Goal: Transaction & Acquisition: Purchase product/service

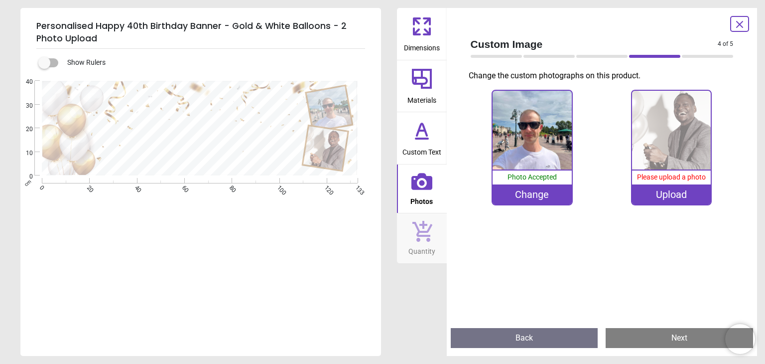
scroll to position [6, 0]
click at [739, 21] on icon at bounding box center [740, 24] width 12 height 12
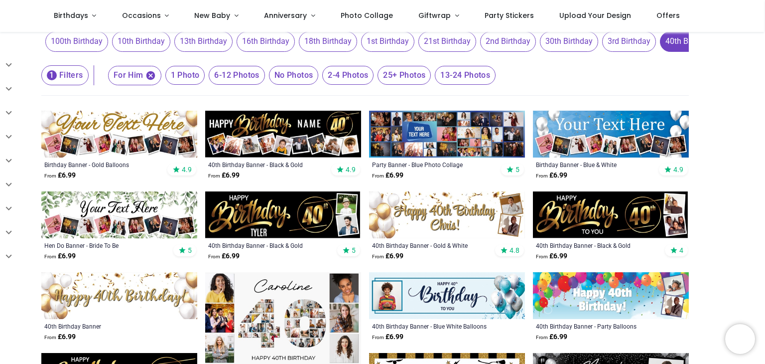
scroll to position [100, 0]
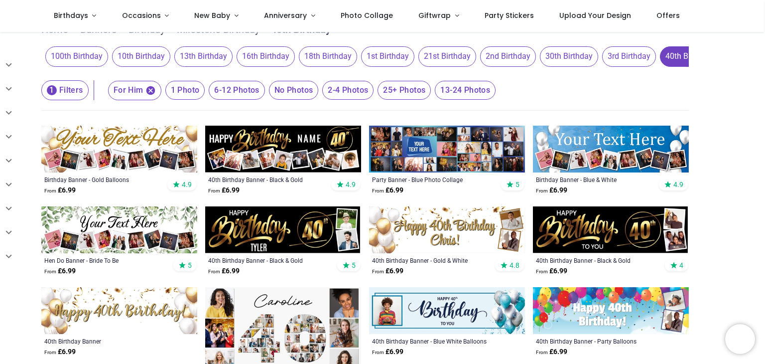
click at [341, 92] on span "2-4 Photos" at bounding box center [347, 90] width 51 height 19
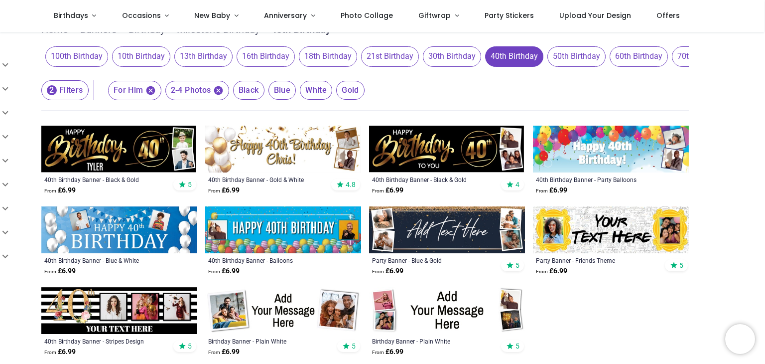
click at [443, 231] on img at bounding box center [447, 229] width 156 height 47
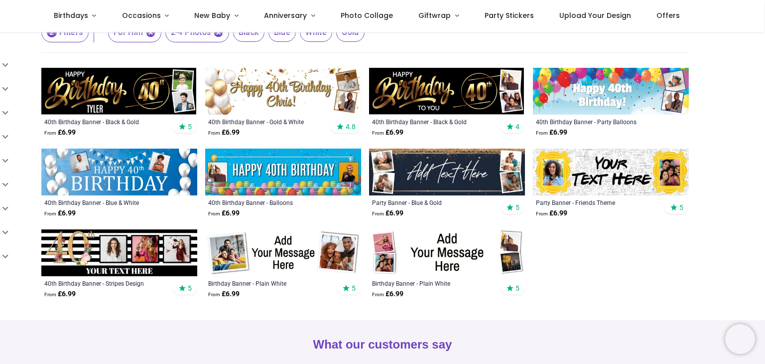
scroll to position [149, 0]
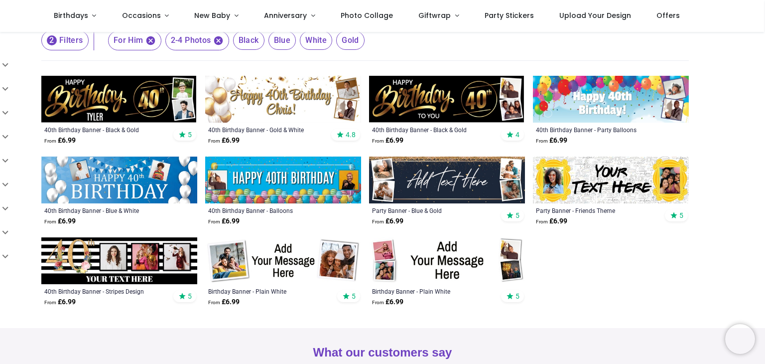
click at [435, 178] on img at bounding box center [447, 179] width 156 height 47
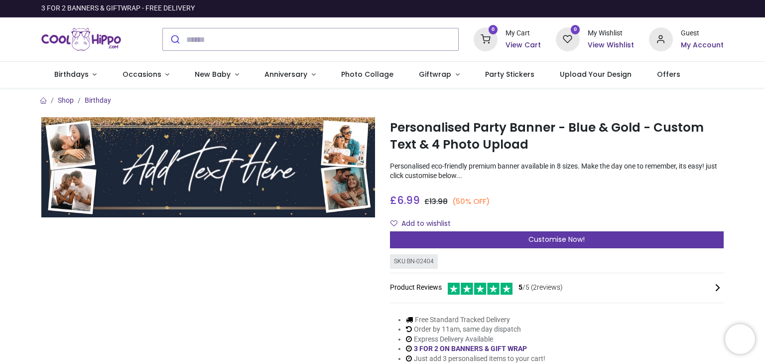
click at [520, 240] on div "Customise Now!" at bounding box center [557, 239] width 334 height 17
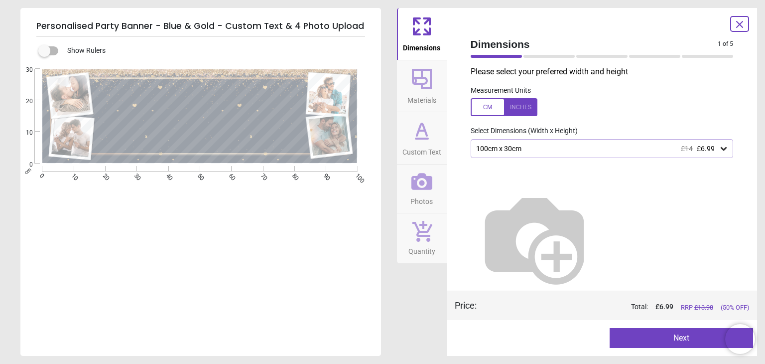
click at [587, 144] on div "100cm x 30cm £14 £6.99" at bounding box center [602, 148] width 263 height 19
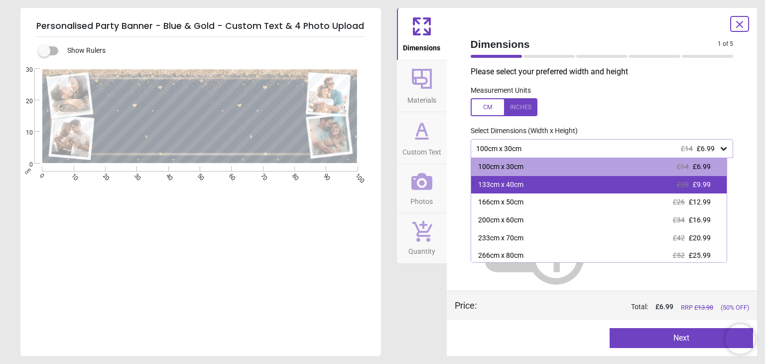
click at [578, 181] on div "133cm x 40cm £20 £9.99" at bounding box center [599, 185] width 256 height 18
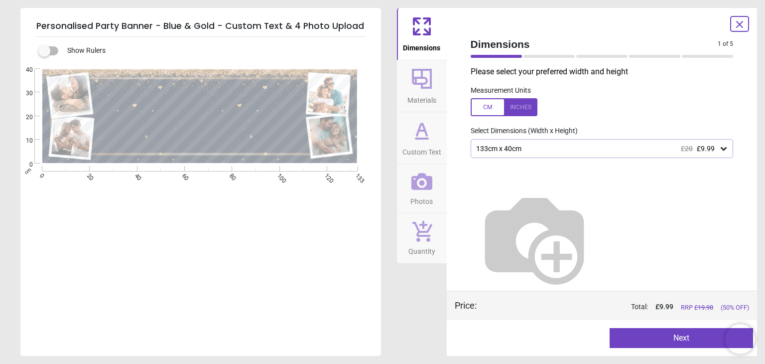
click at [658, 336] on button "Next" at bounding box center [681, 338] width 143 height 20
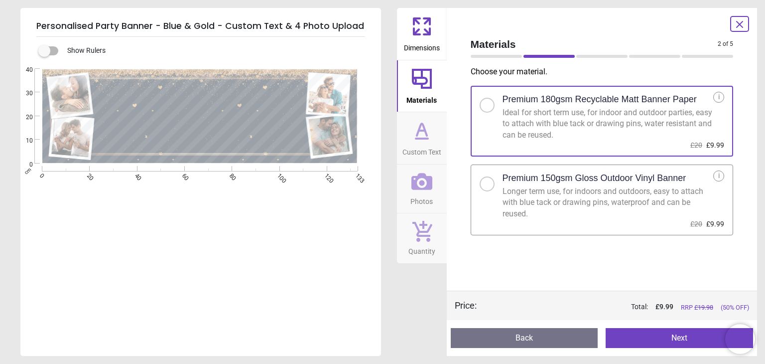
click at [639, 340] on button "Next" at bounding box center [679, 338] width 147 height 20
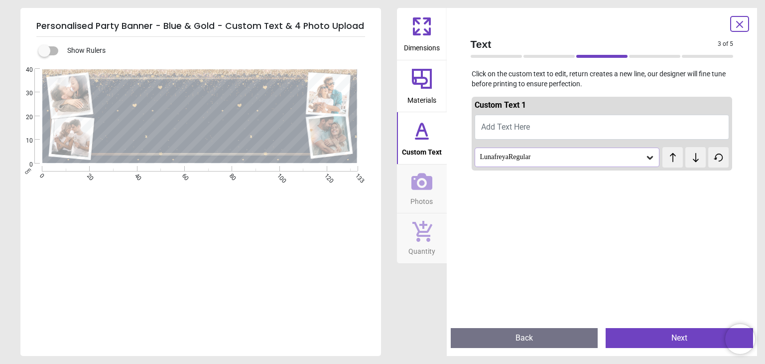
click at [498, 126] on span "Add Text Here" at bounding box center [505, 126] width 49 height 9
type textarea "**********"
click at [646, 156] on icon at bounding box center [650, 157] width 10 height 10
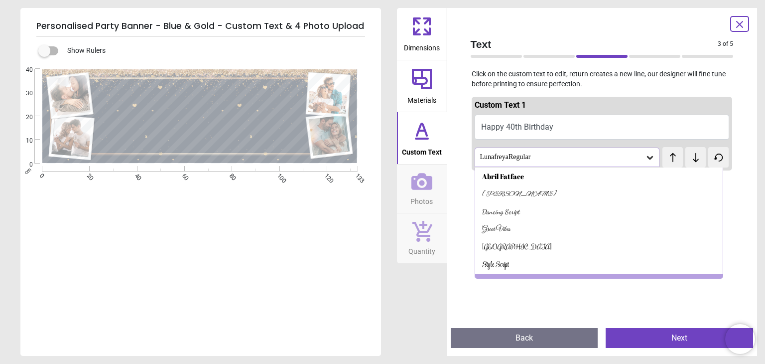
scroll to position [13, 0]
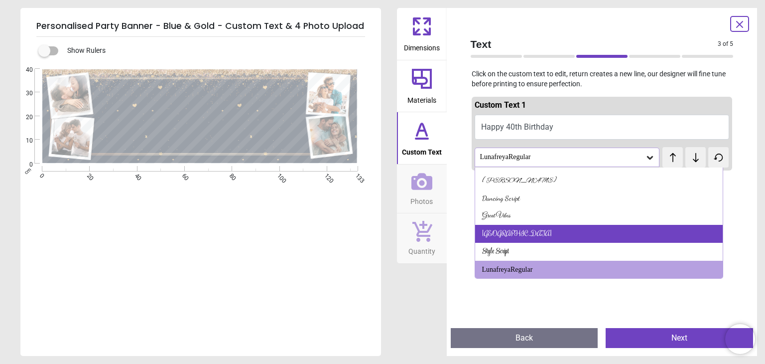
click at [495, 234] on div "Rochester" at bounding box center [517, 234] width 70 height 10
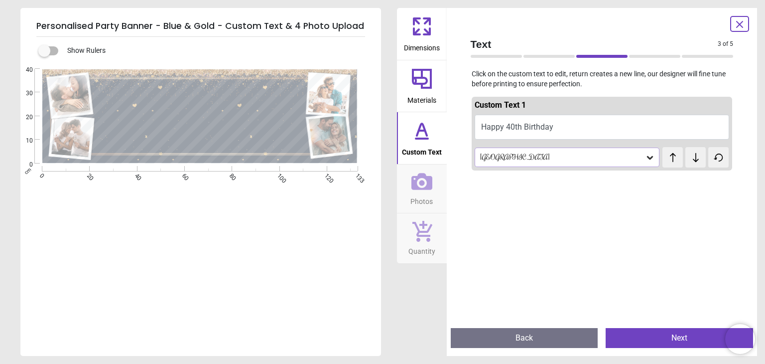
click at [660, 335] on button "Next" at bounding box center [679, 338] width 147 height 20
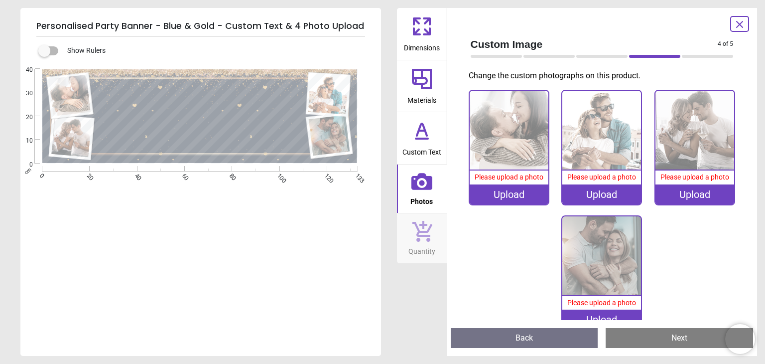
click at [511, 132] on img at bounding box center [509, 130] width 79 height 79
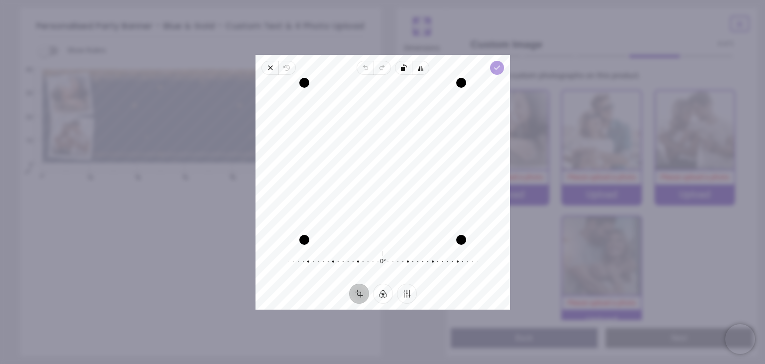
click at [492, 66] on span "Done" at bounding box center [497, 68] width 14 height 14
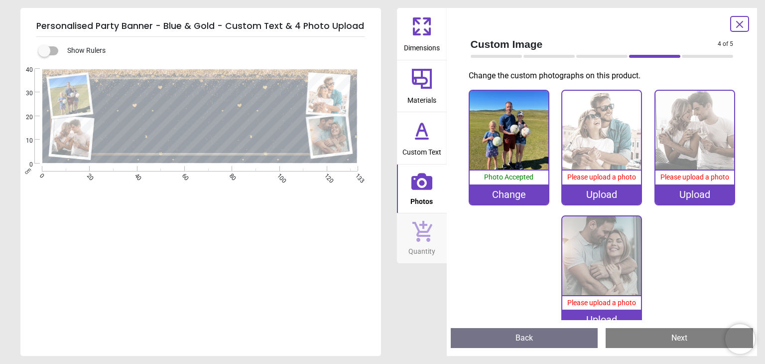
click at [608, 138] on img at bounding box center [601, 130] width 79 height 79
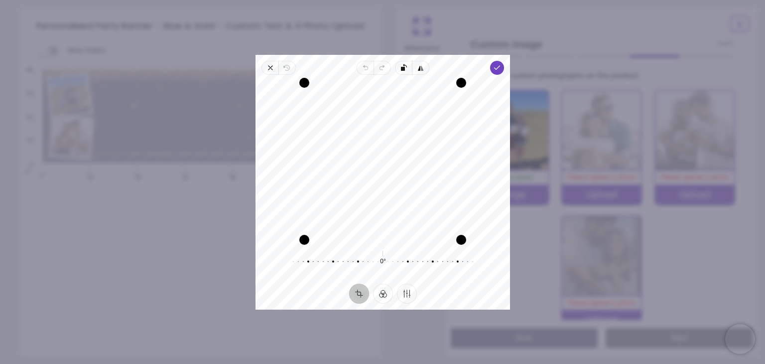
drag, startPoint x: 404, startPoint y: 201, endPoint x: 420, endPoint y: 190, distance: 19.6
click at [420, 190] on div "Recenter" at bounding box center [383, 161] width 239 height 157
click at [494, 66] on icon "button" at bounding box center [497, 68] width 8 height 8
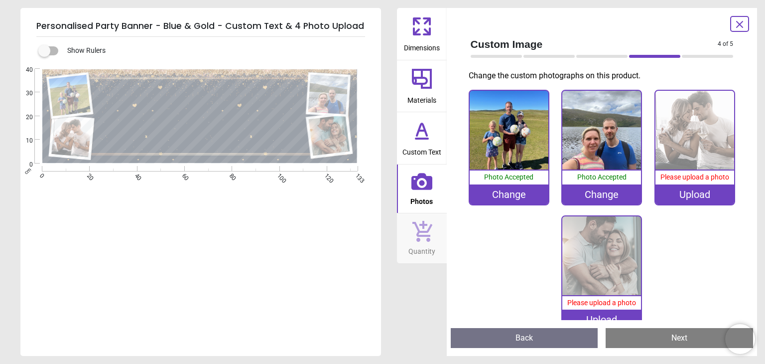
click at [688, 142] on img at bounding box center [695, 130] width 79 height 79
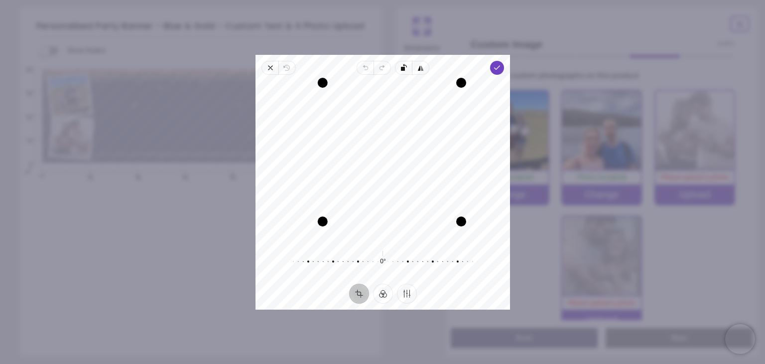
drag, startPoint x: 306, startPoint y: 240, endPoint x: 338, endPoint y: 234, distance: 32.4
click at [338, 234] on div "Recenter" at bounding box center [383, 161] width 239 height 157
drag, startPoint x: 467, startPoint y: 82, endPoint x: 448, endPoint y: 111, distance: 33.9
click at [448, 111] on div "Recenter" at bounding box center [383, 161] width 239 height 157
drag, startPoint x: 321, startPoint y: 106, endPoint x: 336, endPoint y: 135, distance: 31.9
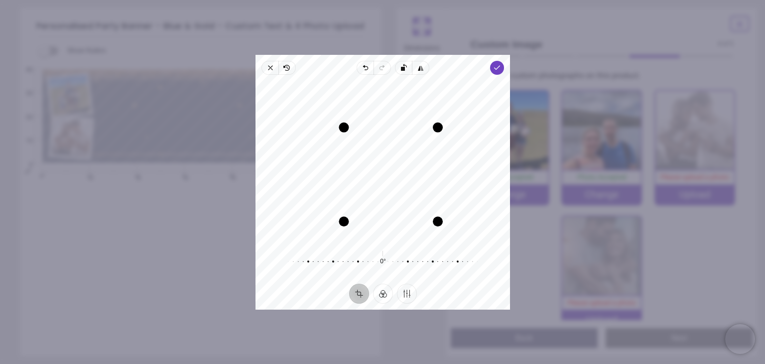
click at [336, 135] on div "Recenter" at bounding box center [383, 161] width 239 height 157
drag, startPoint x: 438, startPoint y: 129, endPoint x: 435, endPoint y: 120, distance: 9.6
click at [436, 120] on div "Drag corner tr" at bounding box center [441, 124] width 10 height 10
drag, startPoint x: 398, startPoint y: 162, endPoint x: 387, endPoint y: 162, distance: 11.0
click at [387, 162] on button "Recenter" at bounding box center [392, 172] width 24 height 24
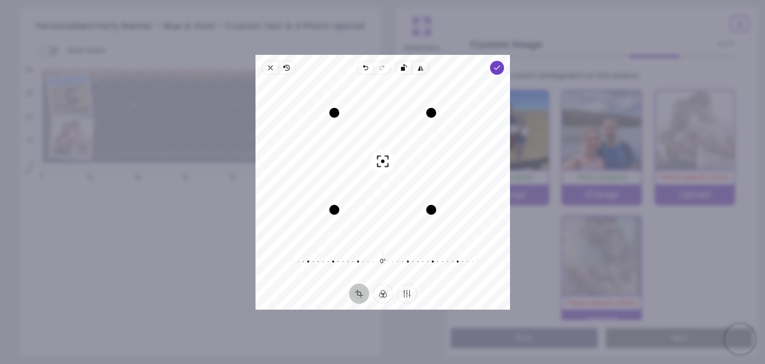
click at [393, 187] on div "Recenter" at bounding box center [383, 161] width 239 height 157
click at [496, 68] on polyline "button" at bounding box center [496, 67] width 5 height 3
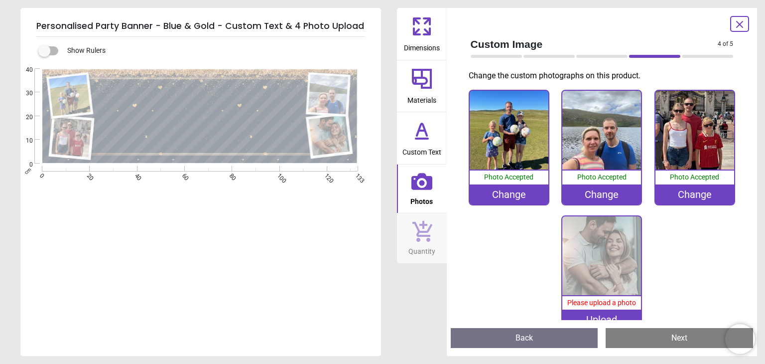
click at [591, 264] on img at bounding box center [601, 255] width 79 height 79
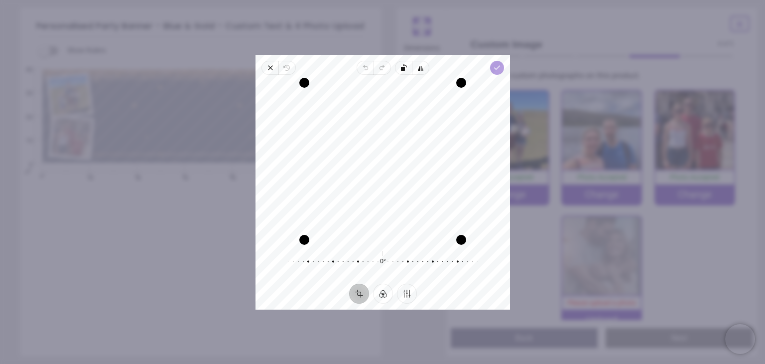
click at [496, 68] on polyline "button" at bounding box center [496, 67] width 5 height 3
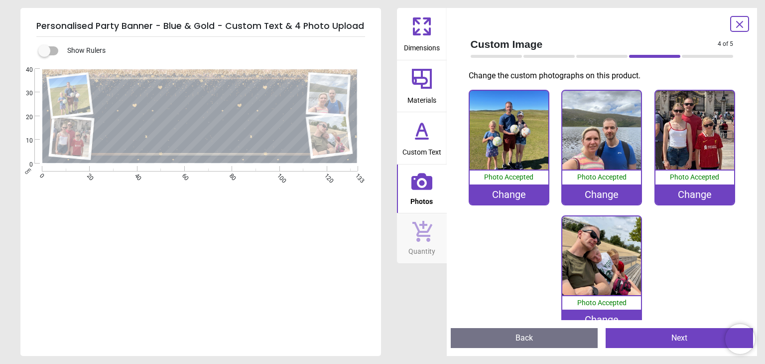
click at [596, 192] on div "Change" at bounding box center [601, 194] width 79 height 20
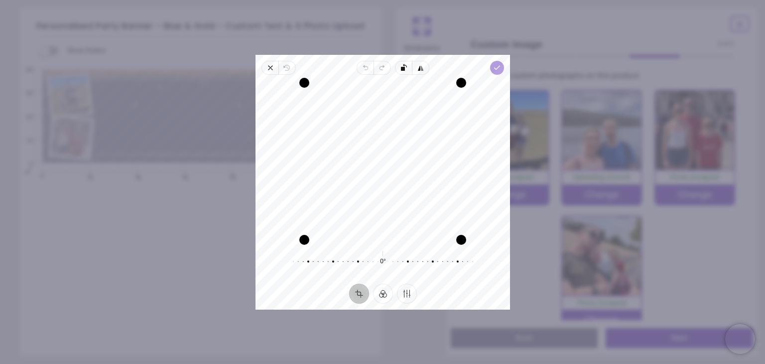
click at [497, 68] on icon "button" at bounding box center [497, 68] width 8 height 8
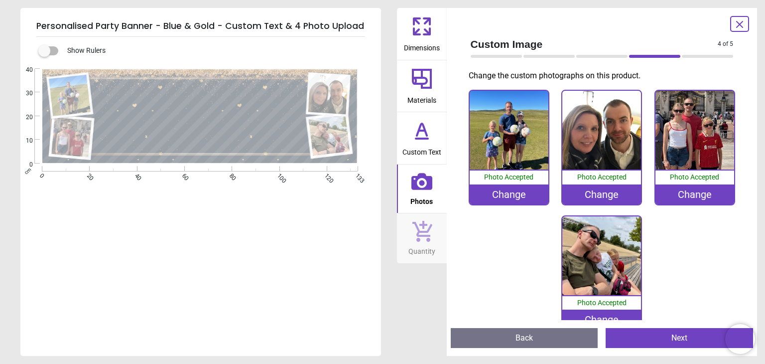
click at [654, 335] on button "Next" at bounding box center [679, 338] width 147 height 20
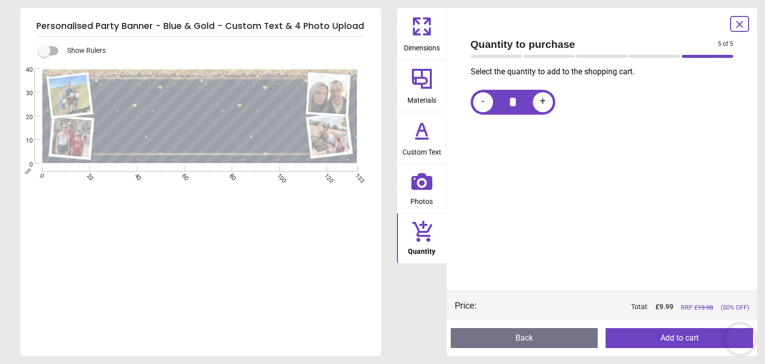
click at [654, 335] on button "Add to cart" at bounding box center [679, 338] width 147 height 20
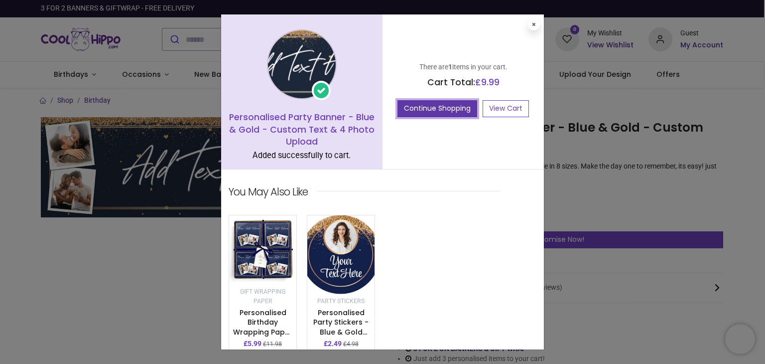
click at [425, 107] on button "Continue Shopping" at bounding box center [438, 108] width 80 height 17
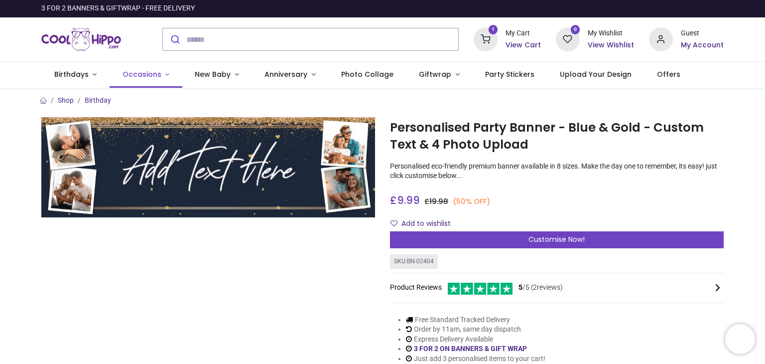
click at [156, 73] on span "Occasions" at bounding box center [142, 74] width 39 height 10
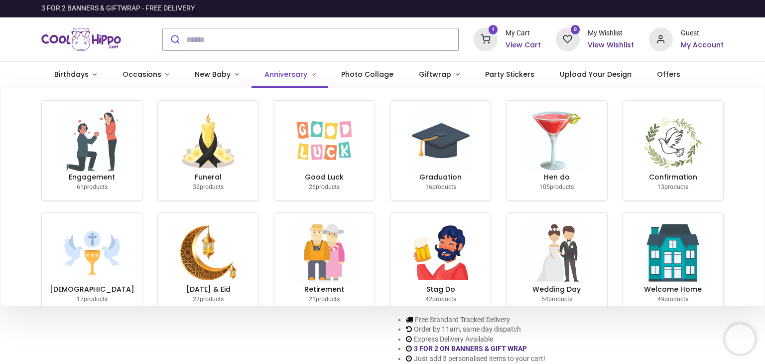
click at [270, 76] on span "Anniversary" at bounding box center [286, 74] width 43 height 10
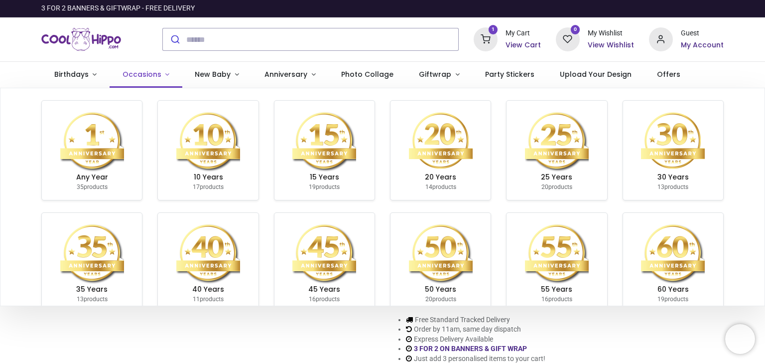
click at [145, 75] on span "Occasions" at bounding box center [142, 74] width 39 height 10
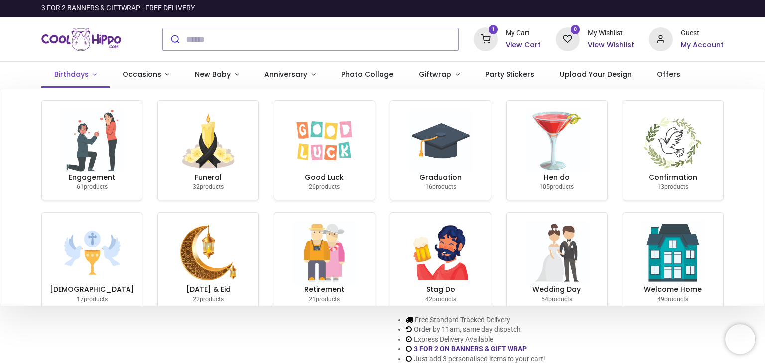
click at [78, 74] on span "Birthdays" at bounding box center [71, 74] width 34 height 10
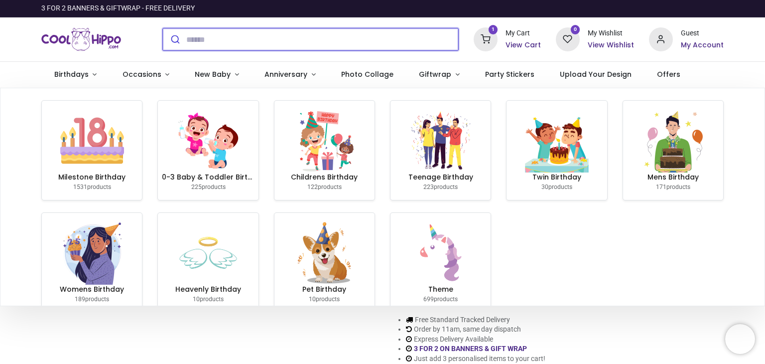
click at [199, 43] on input "search" at bounding box center [322, 39] width 272 height 22
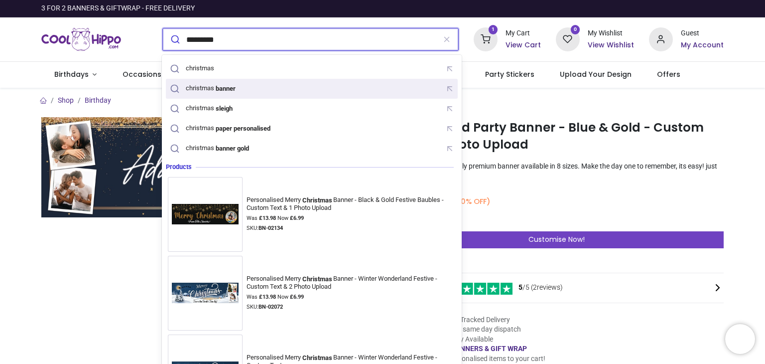
click at [205, 92] on div "christmas banner" at bounding box center [211, 88] width 51 height 8
type input "**********"
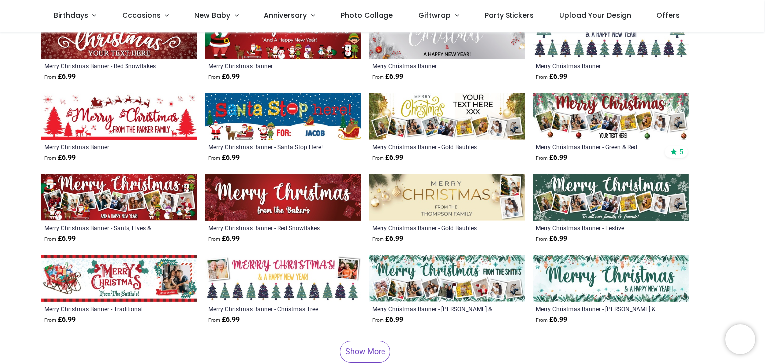
scroll to position [399, 0]
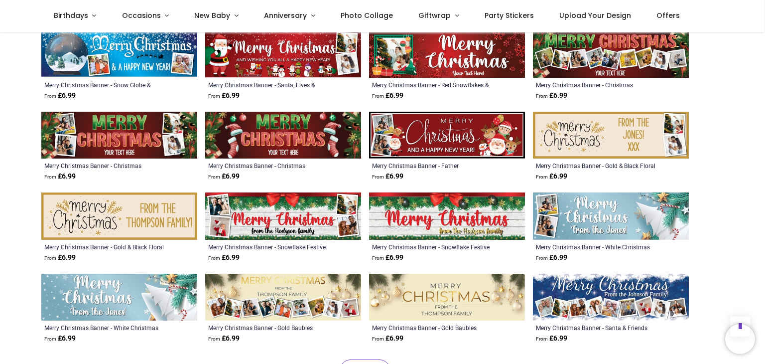
scroll to position [947, 0]
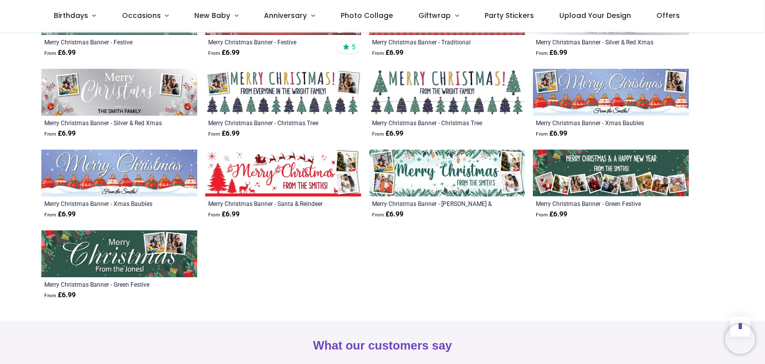
scroll to position [1445, 0]
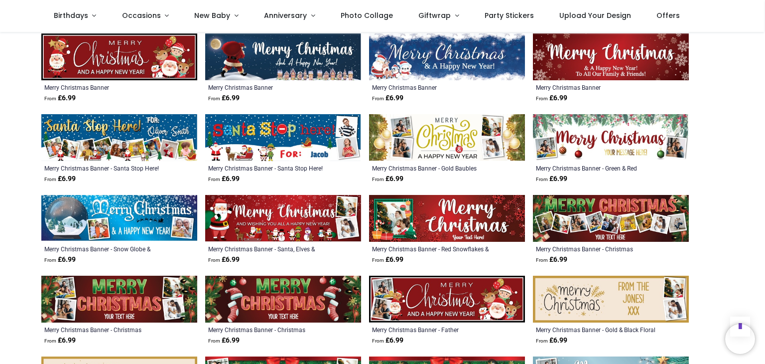
scroll to position [747, 0]
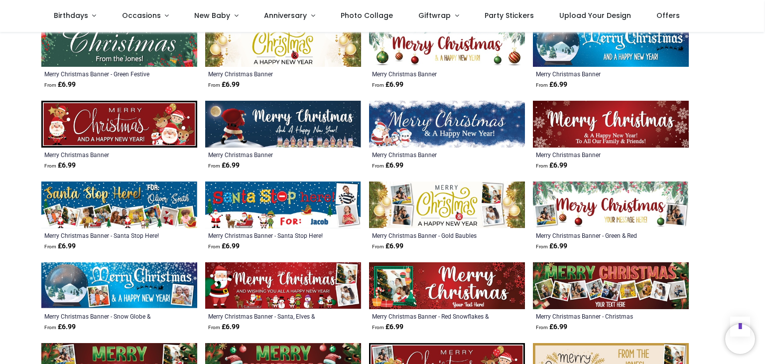
scroll to position [648, 0]
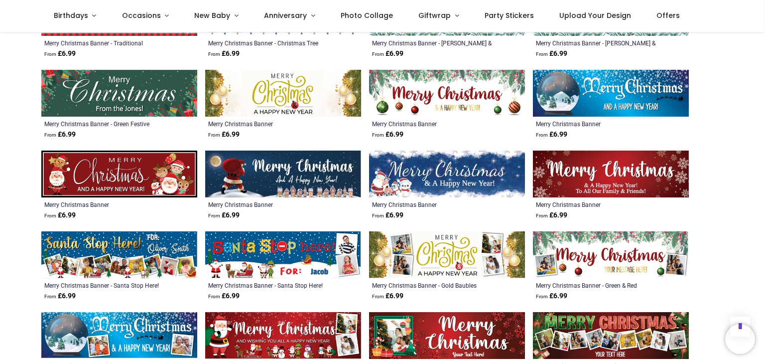
click at [456, 174] on img at bounding box center [447, 173] width 156 height 47
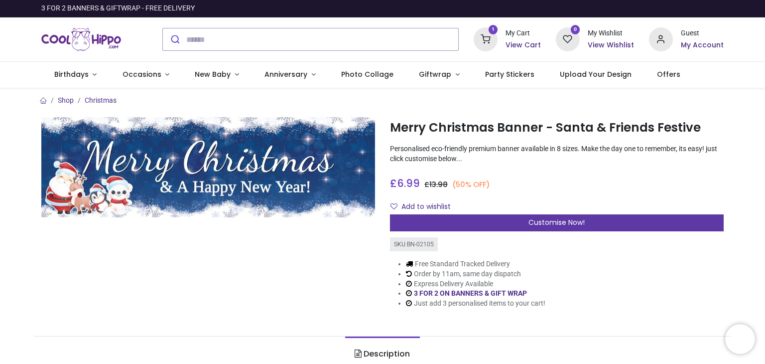
click at [548, 224] on span "Customise Now!" at bounding box center [557, 222] width 56 height 10
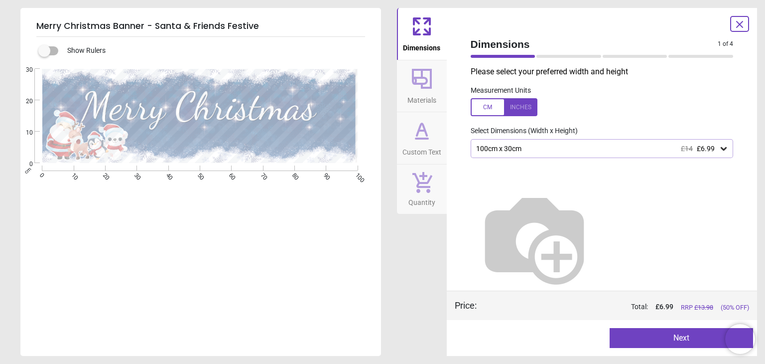
click at [526, 148] on div "100cm x 30cm £14 £6.99" at bounding box center [597, 148] width 244 height 8
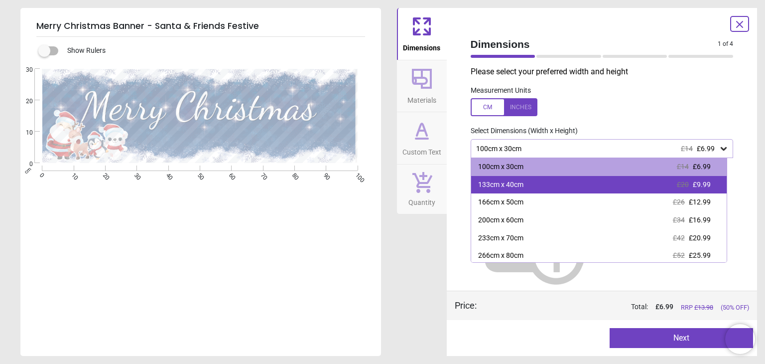
click at [530, 183] on div "133cm x 40cm £20 £9.99" at bounding box center [599, 185] width 256 height 18
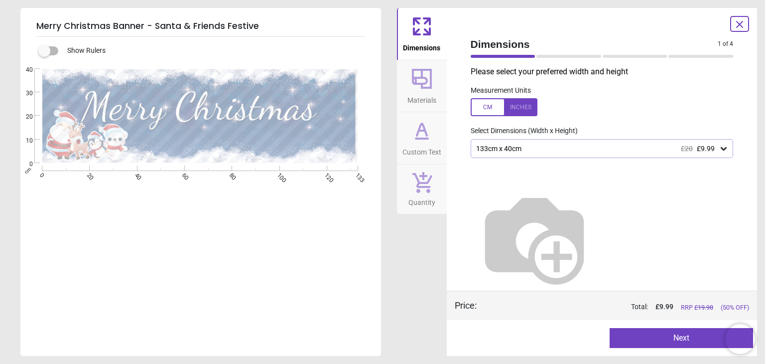
click at [636, 337] on button "Next" at bounding box center [681, 338] width 143 height 20
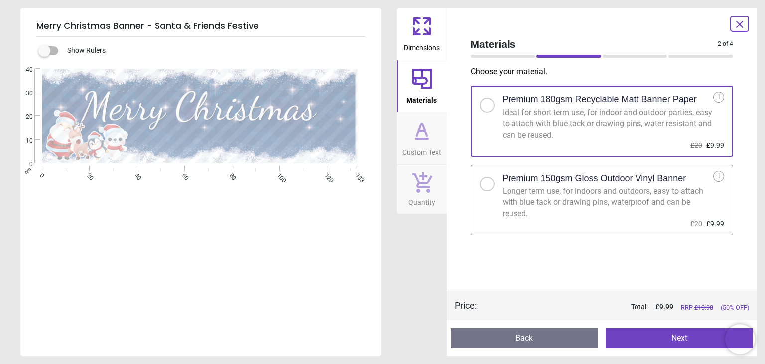
click at [636, 337] on button "Next" at bounding box center [679, 338] width 147 height 20
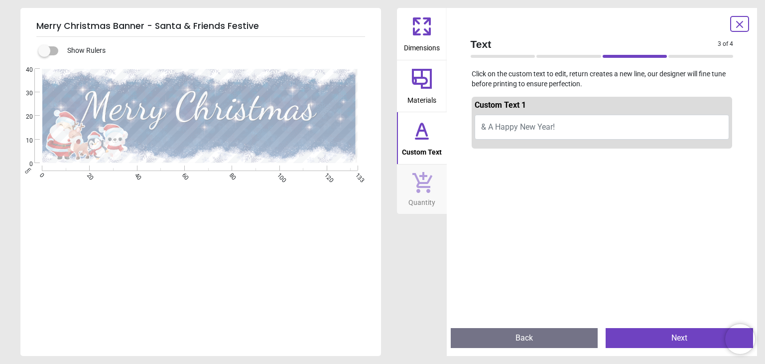
click at [636, 337] on button "Next" at bounding box center [679, 338] width 147 height 20
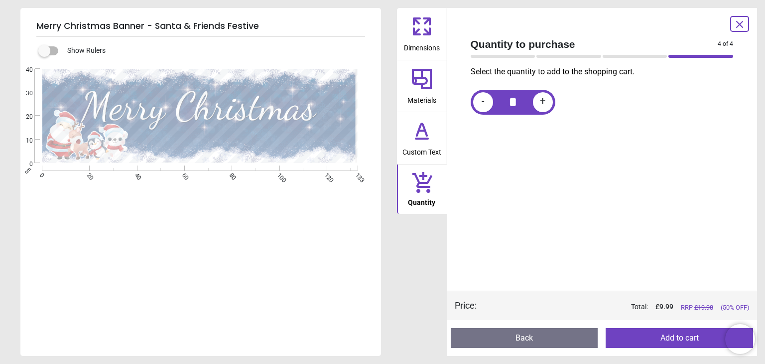
click at [636, 337] on button "Add to cart" at bounding box center [679, 338] width 147 height 20
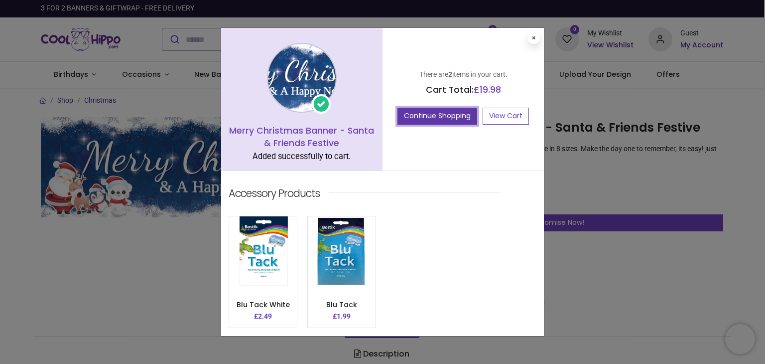
click at [420, 115] on button "Continue Shopping" at bounding box center [438, 116] width 80 height 17
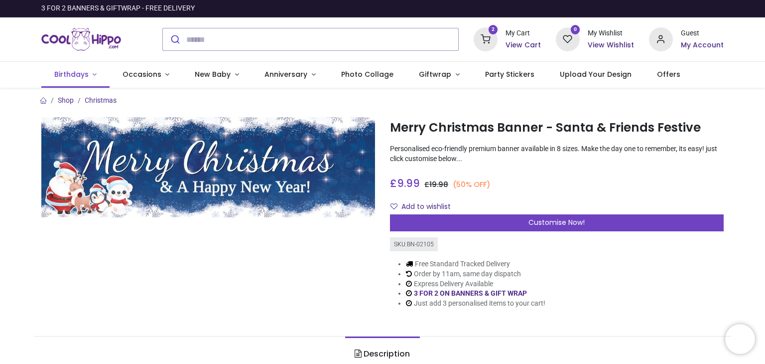
click at [78, 75] on span "Birthdays" at bounding box center [71, 74] width 34 height 10
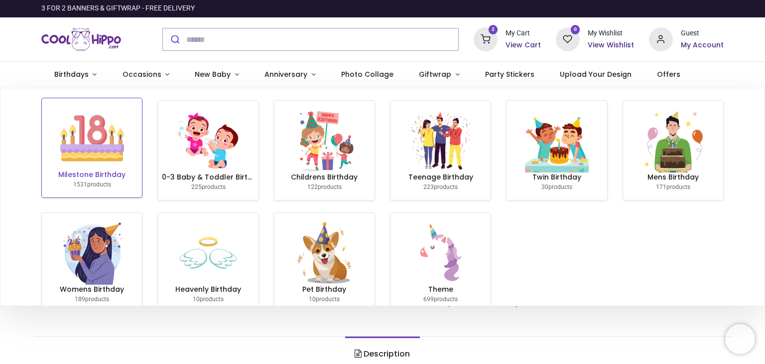
click at [92, 138] on img at bounding box center [92, 138] width 64 height 64
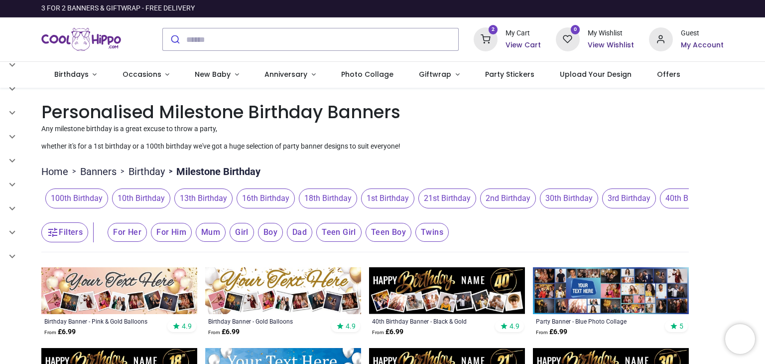
click at [299, 232] on span "Dad" at bounding box center [299, 232] width 25 height 19
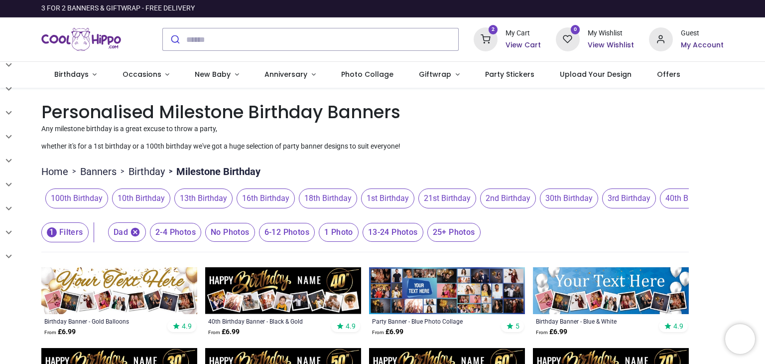
click at [679, 194] on span "40th Birthday" at bounding box center [689, 198] width 58 height 20
click at [132, 232] on icon "button" at bounding box center [135, 232] width 9 height 9
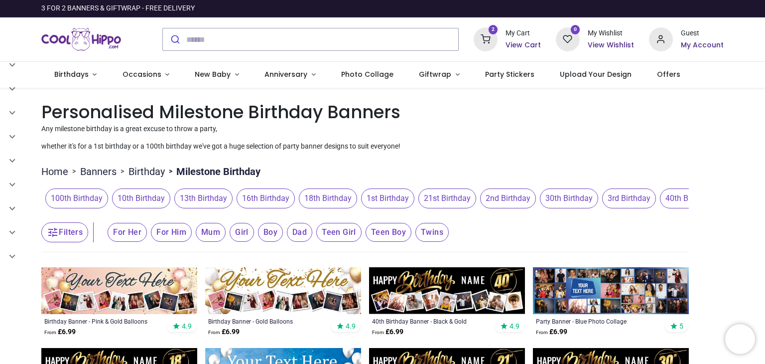
click at [165, 231] on span "For Him" at bounding box center [171, 232] width 41 height 19
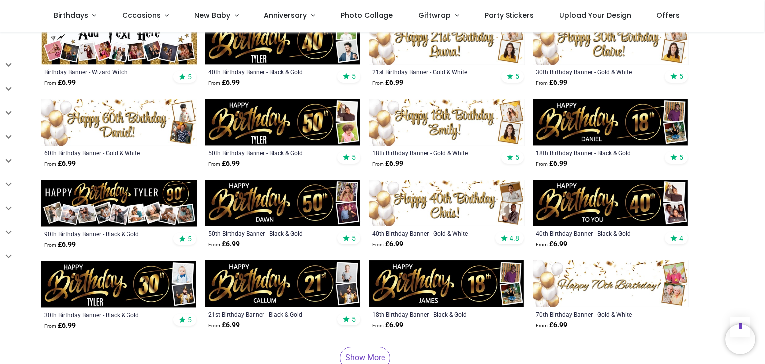
scroll to position [448, 0]
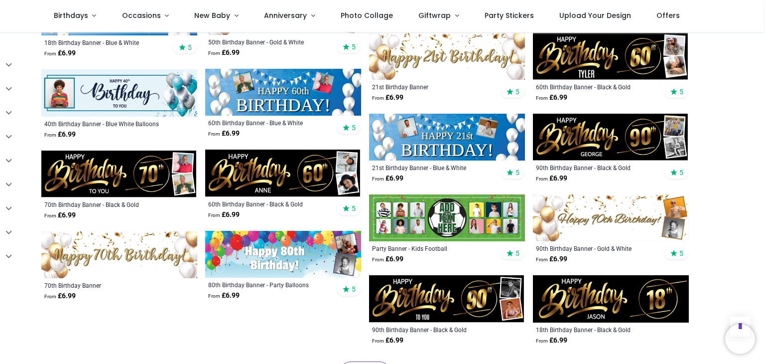
scroll to position [1146, 0]
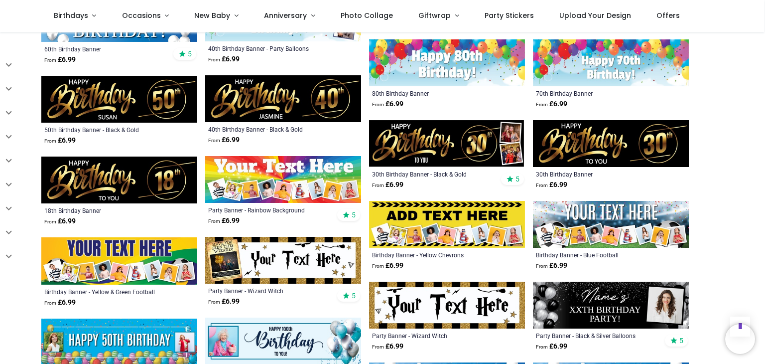
scroll to position [1544, 0]
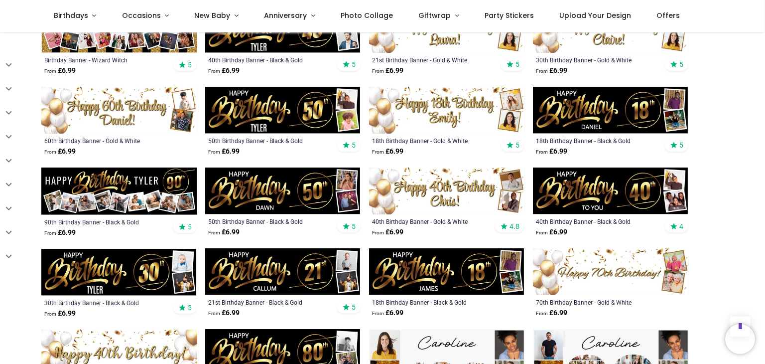
scroll to position [249, 0]
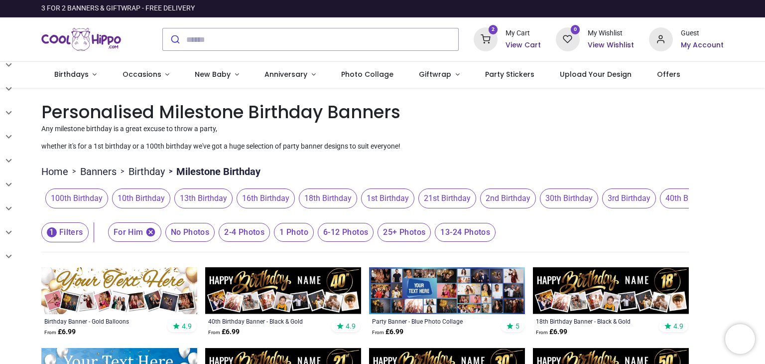
click at [669, 198] on span "40th Birthday" at bounding box center [689, 198] width 58 height 20
click at [668, 199] on span "40th Birthday" at bounding box center [689, 198] width 58 height 20
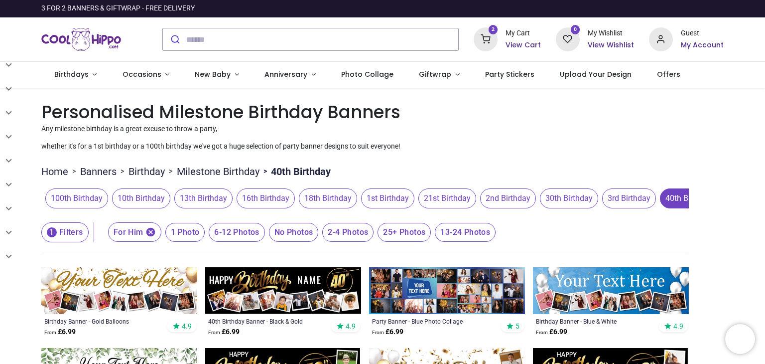
click at [667, 198] on span "40th Birthday" at bounding box center [689, 198] width 58 height 20
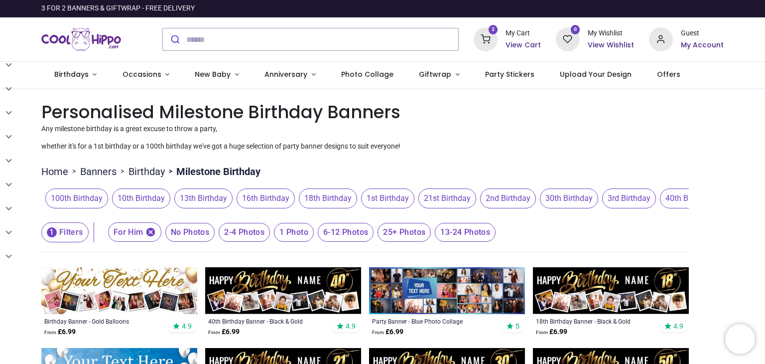
click at [667, 198] on span "40th Birthday" at bounding box center [689, 198] width 58 height 20
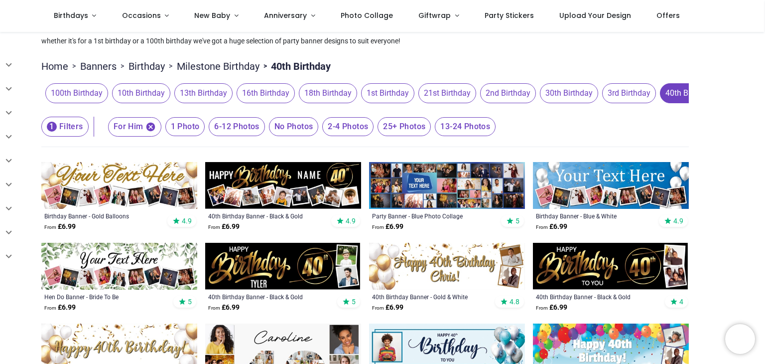
scroll to position [100, 0]
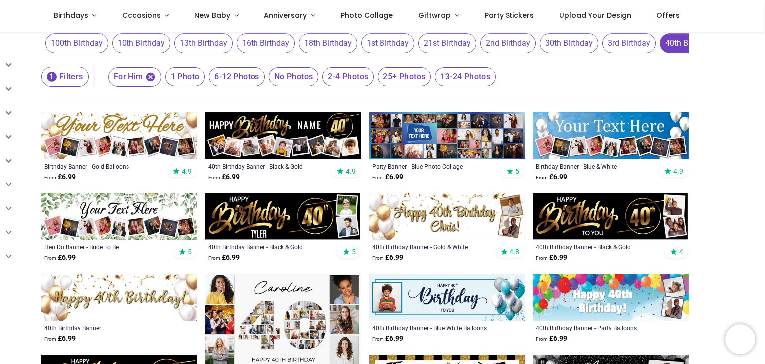
click at [450, 220] on img at bounding box center [447, 216] width 156 height 47
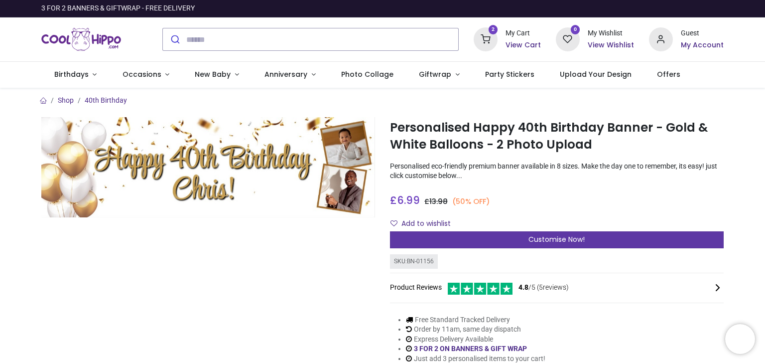
click at [534, 241] on span "Customise Now!" at bounding box center [557, 239] width 56 height 10
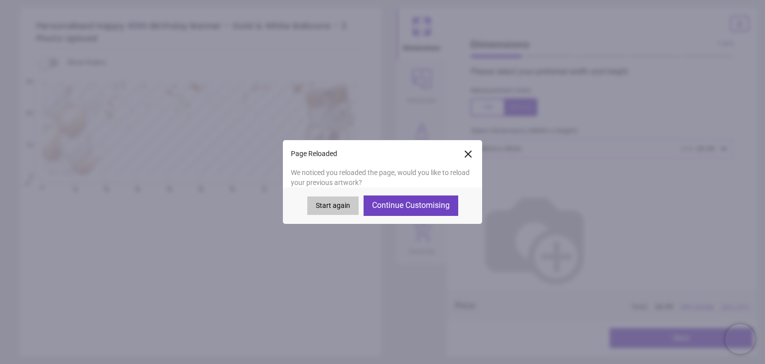
click at [399, 208] on button "Continue Customising" at bounding box center [411, 205] width 95 height 20
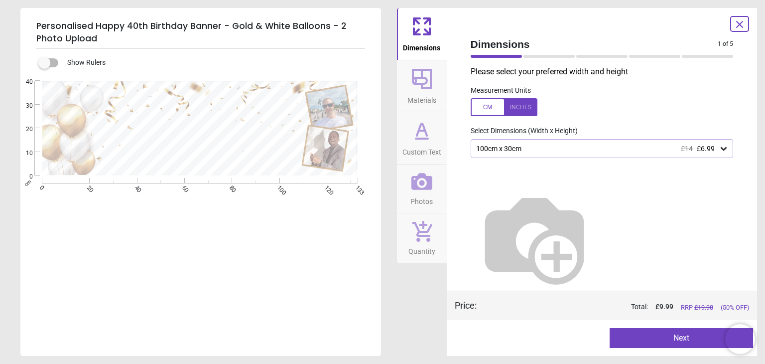
type textarea "**********"
click at [417, 140] on icon at bounding box center [422, 131] width 24 height 24
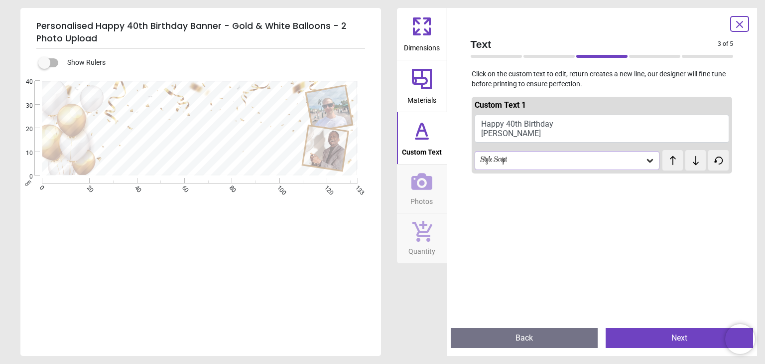
click at [674, 335] on button "Next" at bounding box center [679, 338] width 147 height 20
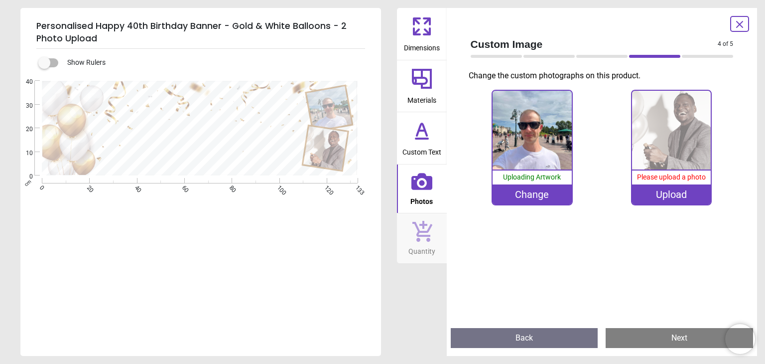
click at [739, 24] on icon at bounding box center [740, 24] width 6 height 6
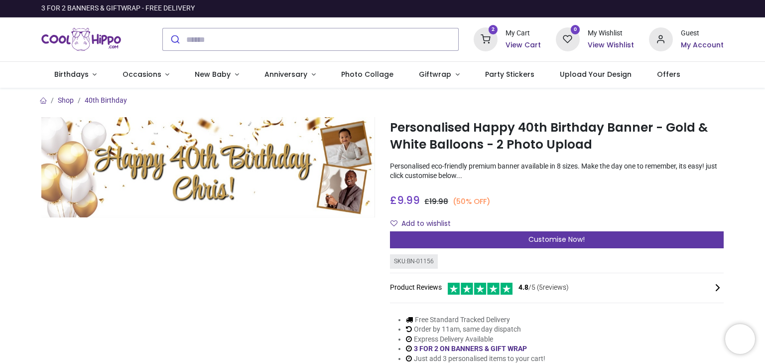
click at [514, 240] on div "Customise Now!" at bounding box center [557, 239] width 334 height 17
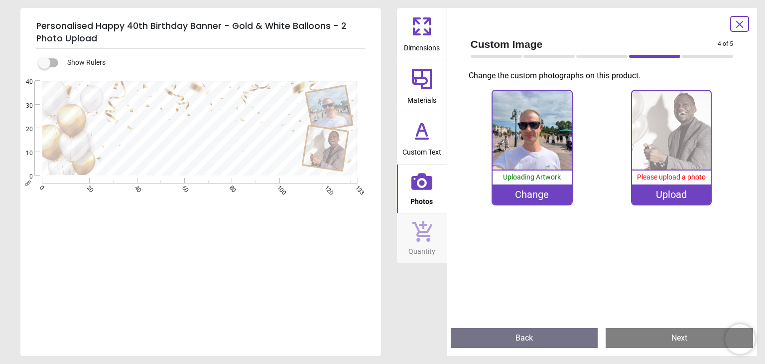
click at [667, 196] on div "Upload" at bounding box center [671, 194] width 79 height 20
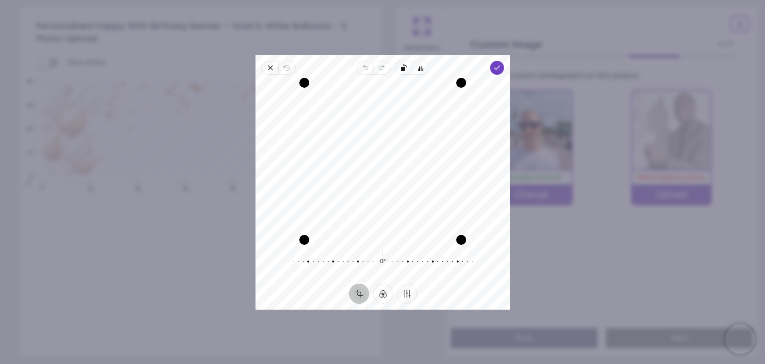
drag, startPoint x: 388, startPoint y: 178, endPoint x: 386, endPoint y: 204, distance: 25.5
click at [386, 204] on div "Recenter" at bounding box center [383, 161] width 239 height 157
click at [494, 66] on icon "button" at bounding box center [497, 68] width 8 height 8
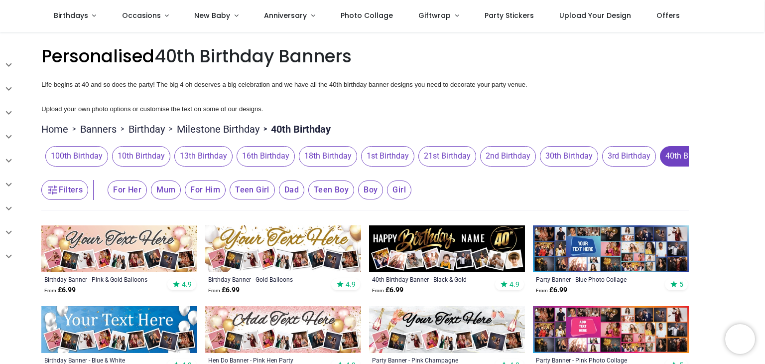
scroll to position [50, 0]
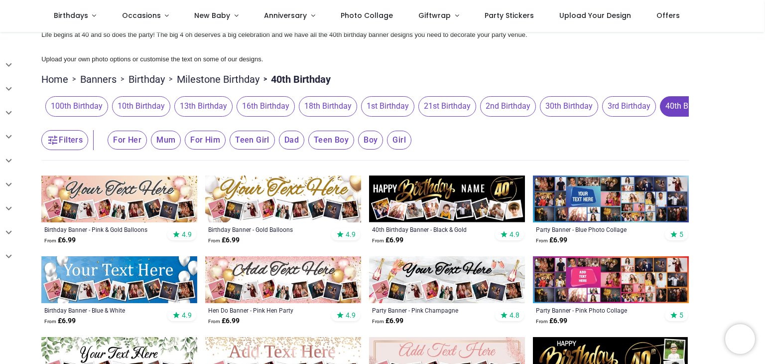
click at [207, 140] on span "For Him" at bounding box center [205, 140] width 41 height 19
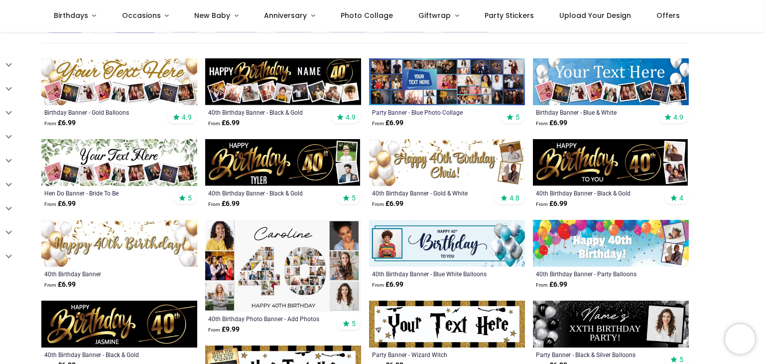
scroll to position [149, 0]
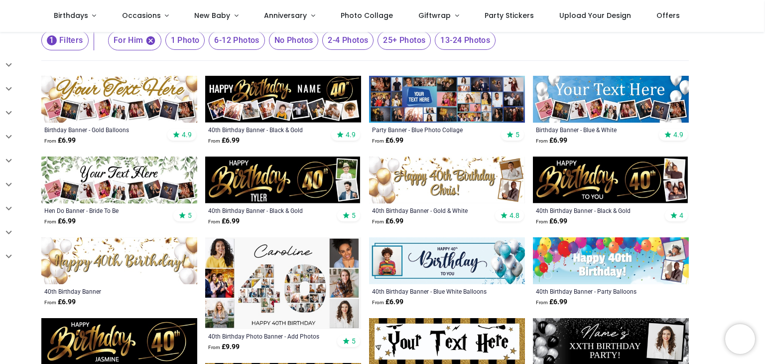
click at [610, 100] on img at bounding box center [611, 99] width 156 height 47
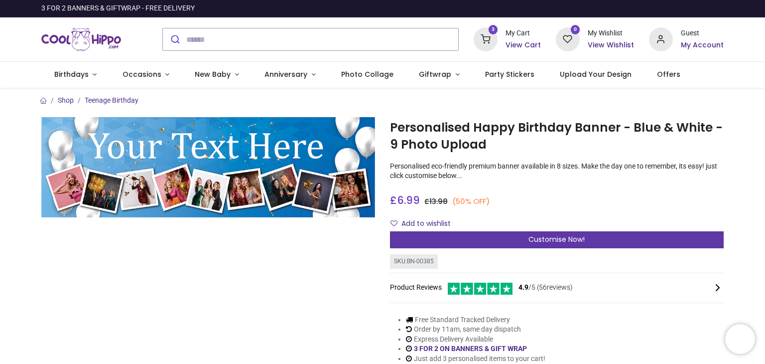
click at [538, 239] on span "Customise Now!" at bounding box center [557, 239] width 56 height 10
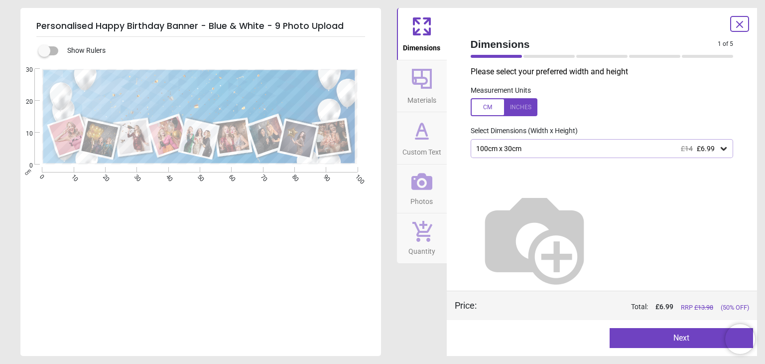
click at [572, 150] on div "100cm x 30cm £14 £6.99" at bounding box center [597, 148] width 244 height 8
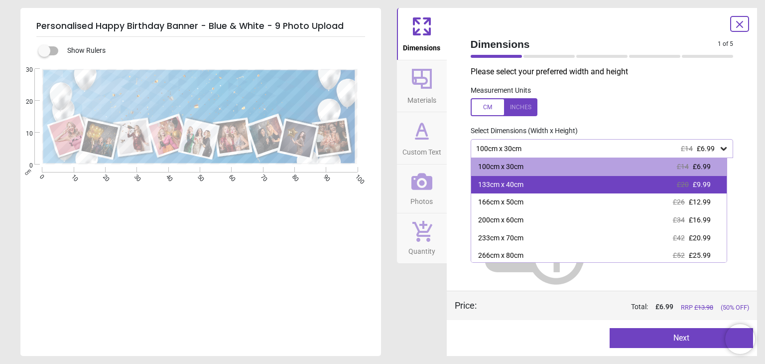
click at [558, 183] on div "133cm x 40cm £20 £9.99" at bounding box center [599, 185] width 256 height 18
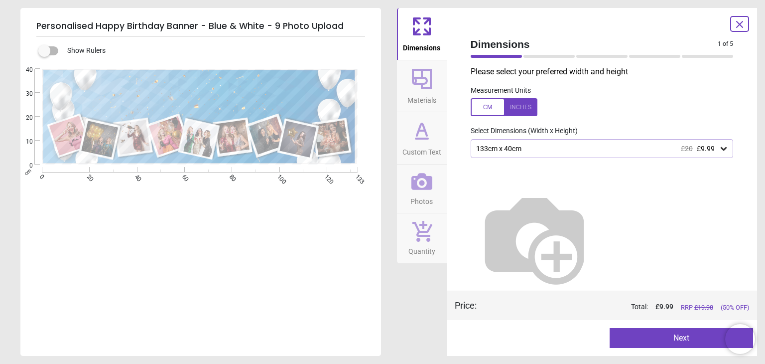
click at [654, 337] on button "Next" at bounding box center [681, 338] width 143 height 20
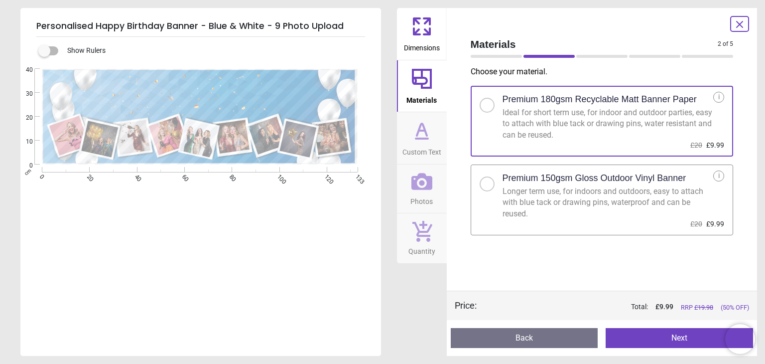
click at [680, 338] on button "Next" at bounding box center [679, 338] width 147 height 20
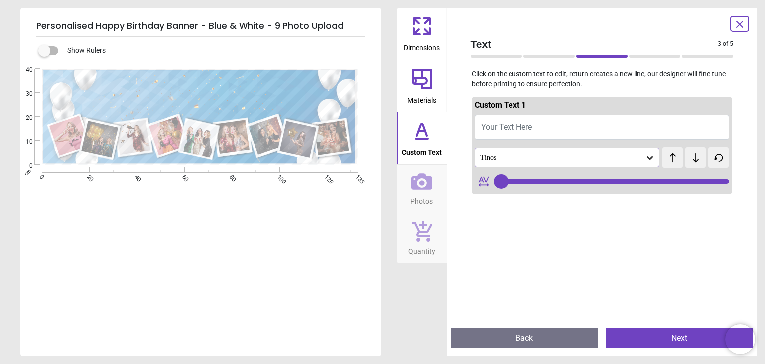
type input "**"
click at [519, 130] on span "Your Text Here" at bounding box center [506, 126] width 51 height 9
type textarea "**"
type input "**"
type textarea "**********"
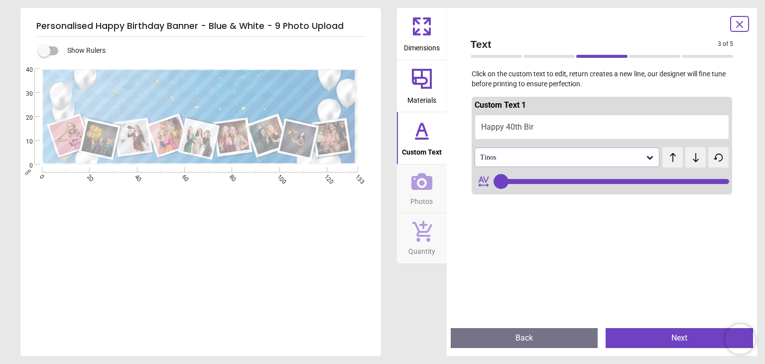
type input "**"
type textarea "**********"
type input "**"
type textarea "**********"
type input "**"
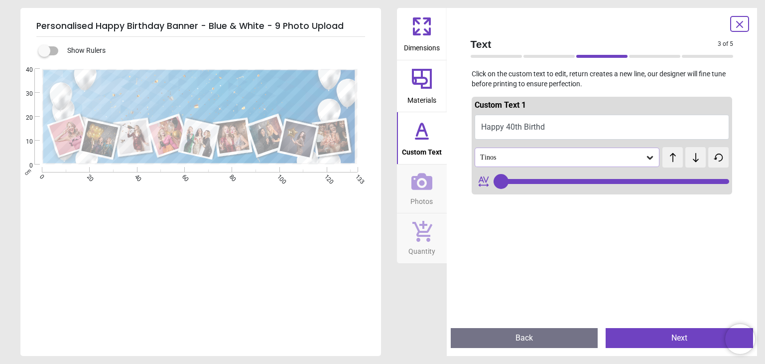
type textarea "**********"
type input "**"
type textarea "**********"
type input "**"
type textarea "**********"
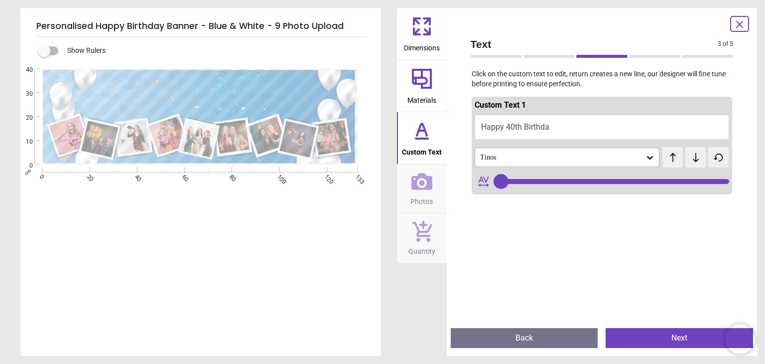
type input "**"
type textarea "**********"
type input "**"
type textarea "**********"
type input "**"
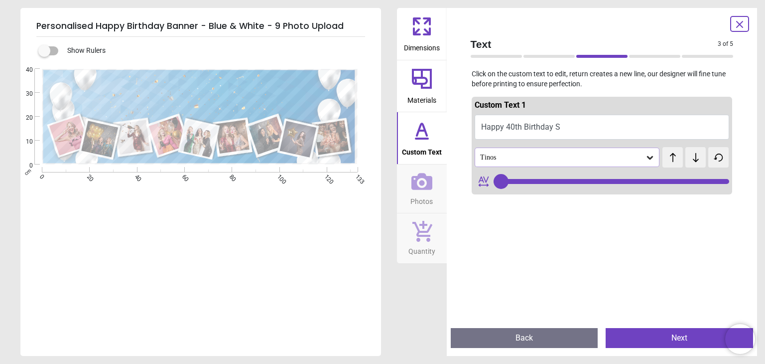
type textarea "**********"
type input "**"
type textarea "**********"
type input "**"
type textarea "**********"
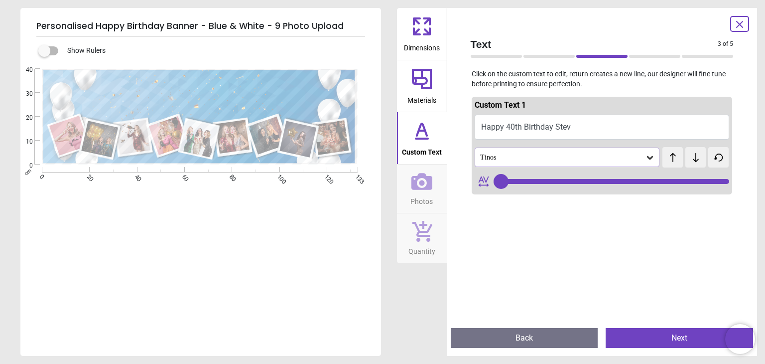
type input "**"
type textarea "**********"
type input "**"
type textarea "**********"
click at [598, 153] on div "Tinos" at bounding box center [562, 157] width 166 height 8
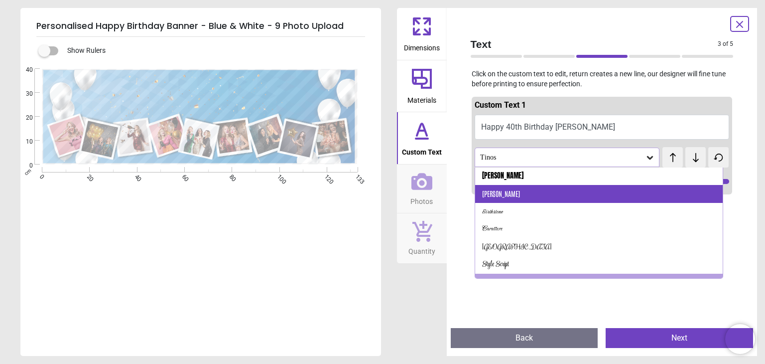
scroll to position [84, 0]
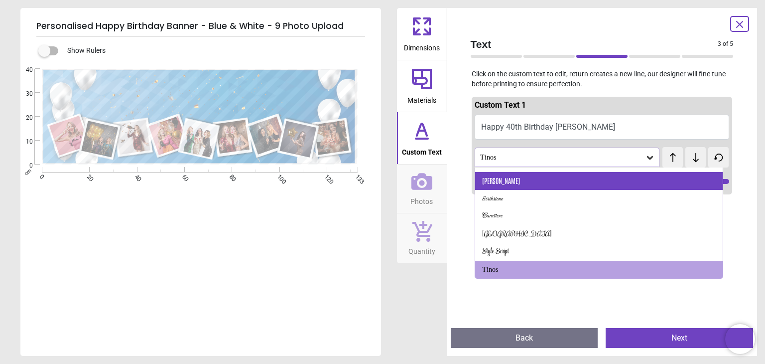
click at [580, 186] on div "Antonio" at bounding box center [599, 181] width 248 height 18
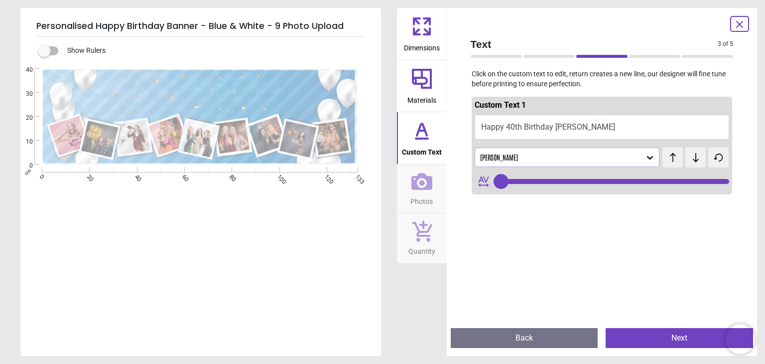
click at [653, 158] on div "Antonio" at bounding box center [567, 156] width 185 height 19
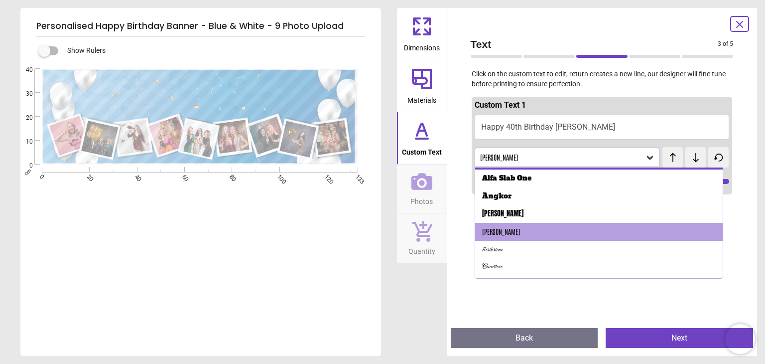
scroll to position [50, 0]
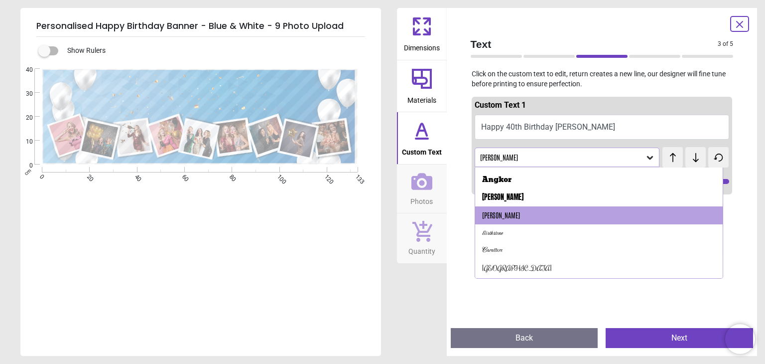
click at [690, 156] on icon at bounding box center [696, 157] width 15 height 10
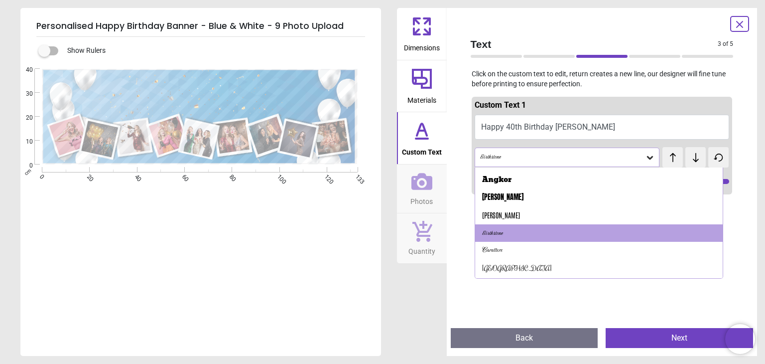
click at [690, 156] on icon at bounding box center [696, 157] width 15 height 10
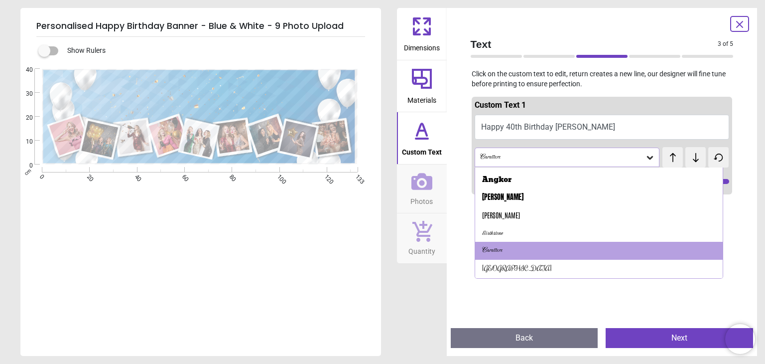
click at [690, 156] on icon at bounding box center [696, 157] width 15 height 10
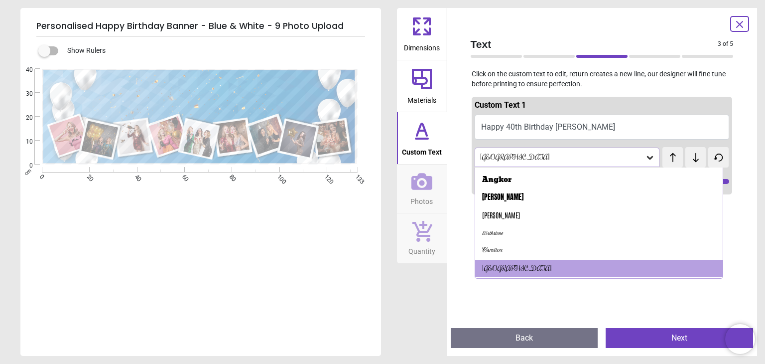
click at [690, 156] on icon at bounding box center [696, 157] width 15 height 10
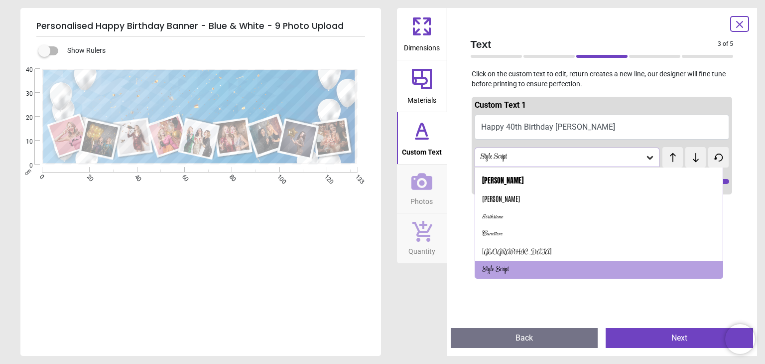
click at [690, 156] on icon at bounding box center [696, 157] width 15 height 10
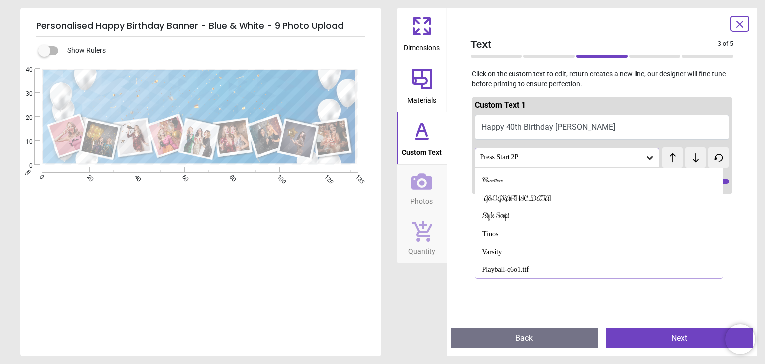
scroll to position [138, 0]
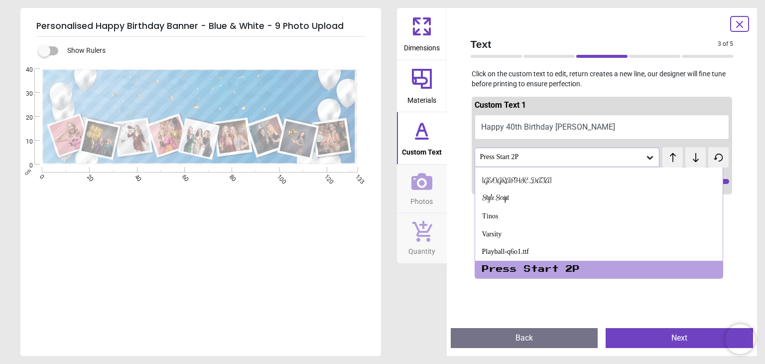
click at [690, 156] on icon at bounding box center [696, 157] width 15 height 10
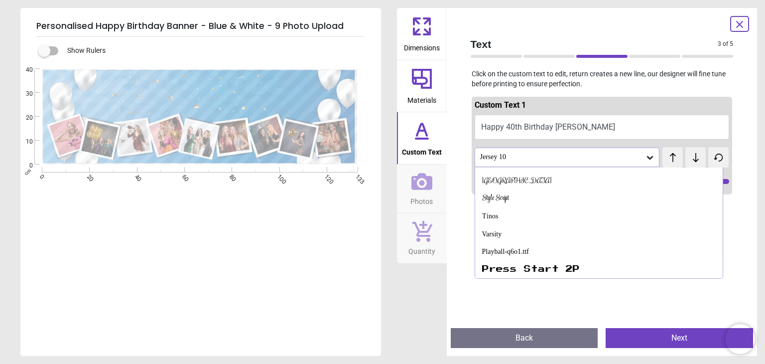
scroll to position [155, 0]
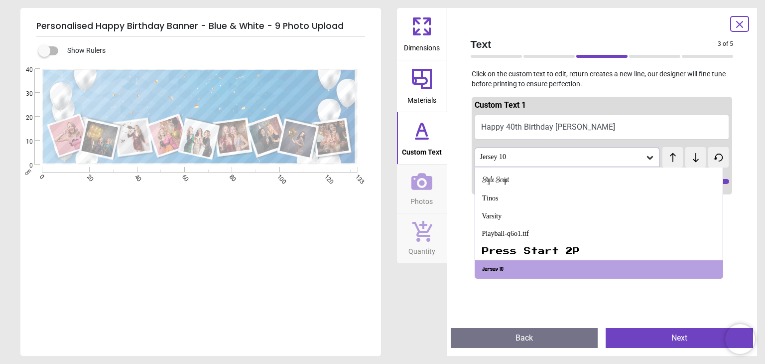
click at [690, 156] on icon at bounding box center [696, 157] width 15 height 10
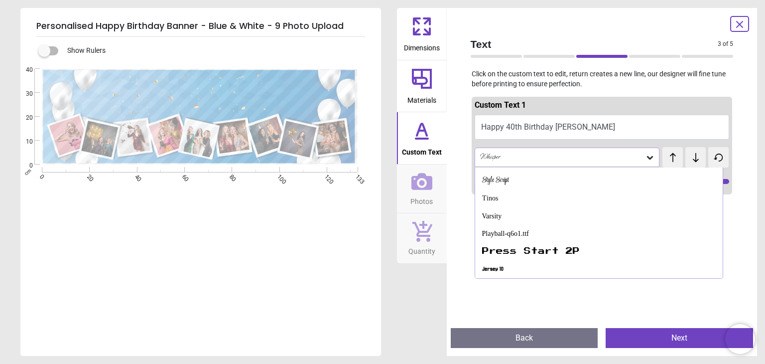
scroll to position [173, 0]
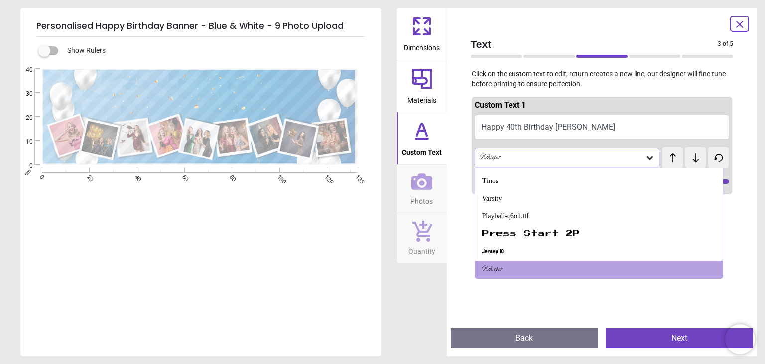
click at [690, 156] on icon at bounding box center [696, 157] width 15 height 10
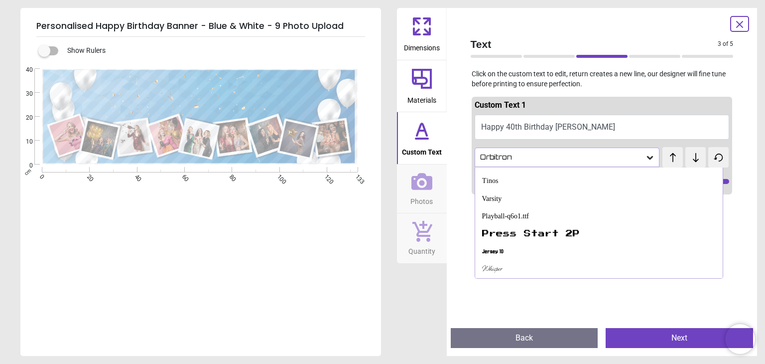
scroll to position [191, 0]
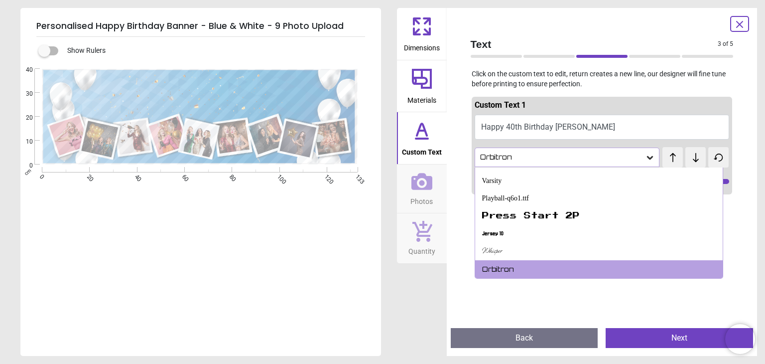
click at [690, 156] on icon at bounding box center [696, 157] width 15 height 10
type input "**"
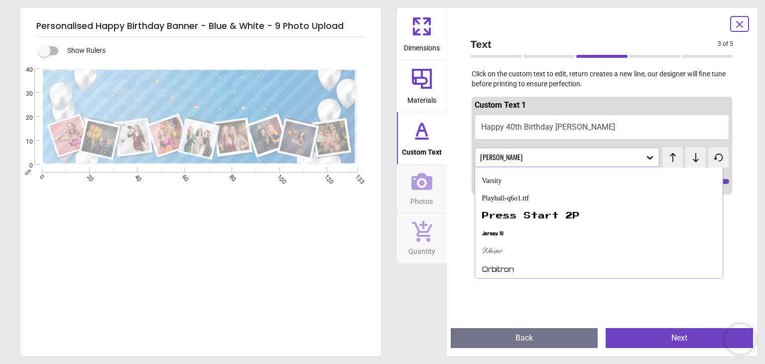
scroll to position [208, 0]
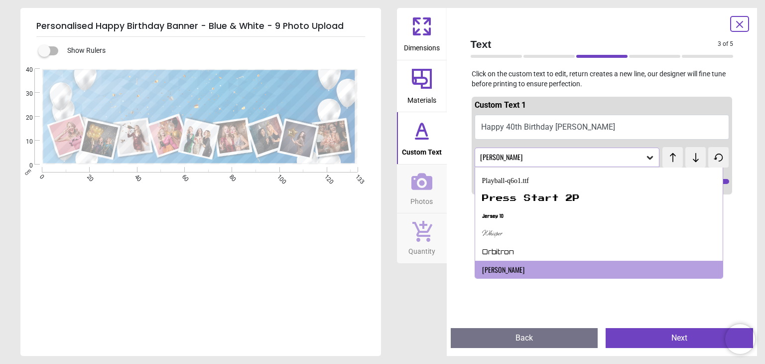
click at [743, 22] on icon at bounding box center [740, 24] width 12 height 12
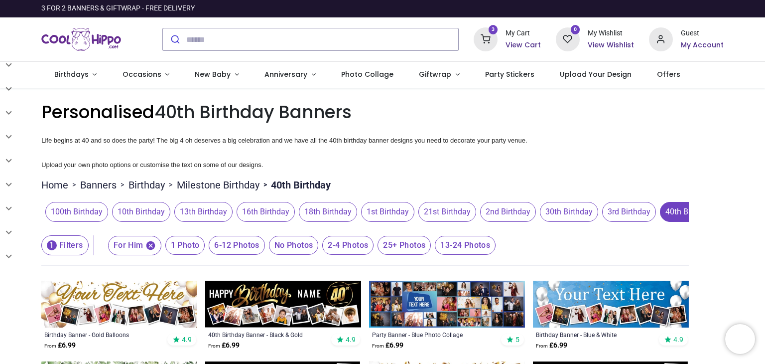
click at [492, 35] on icon at bounding box center [486, 39] width 24 height 24
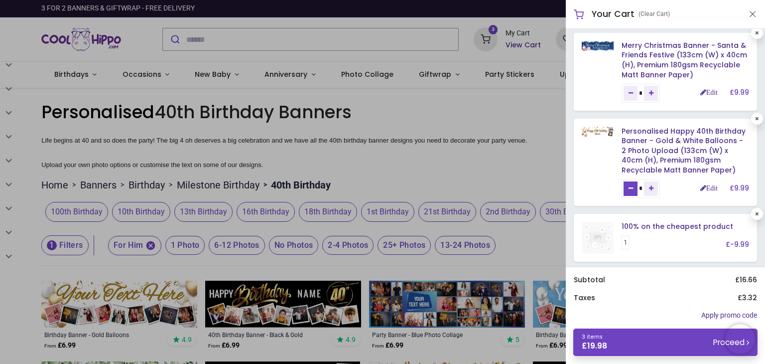
scroll to position [50, 0]
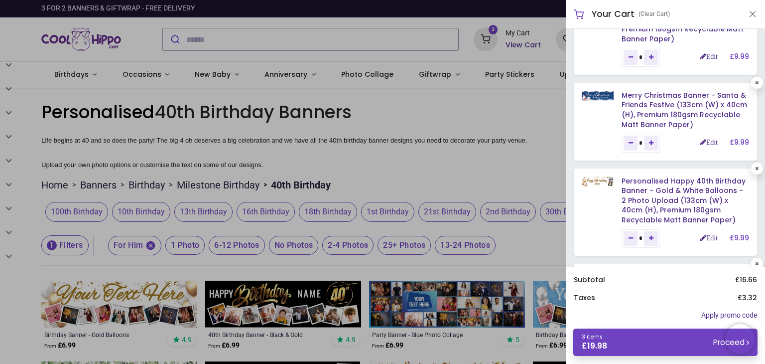
click at [527, 168] on div at bounding box center [382, 182] width 765 height 364
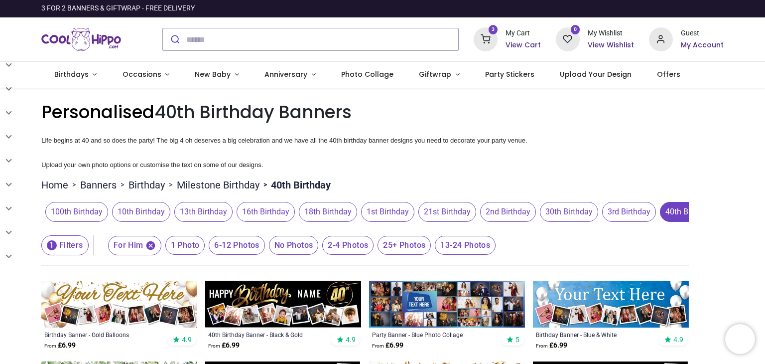
click at [262, 301] on img at bounding box center [283, 303] width 156 height 47
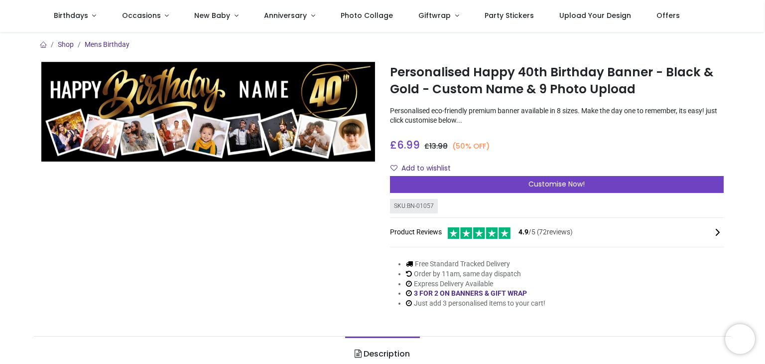
scroll to position [50, 0]
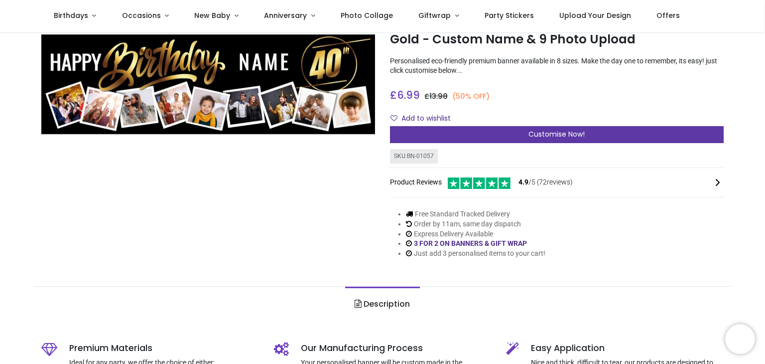
click at [488, 135] on div "Customise Now!" at bounding box center [557, 134] width 334 height 17
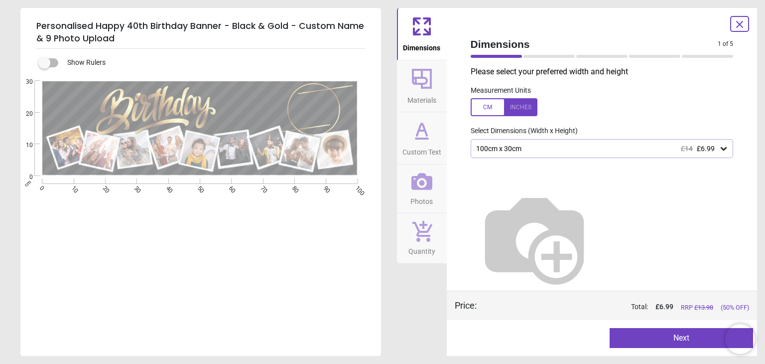
click at [544, 152] on div "100cm x 30cm £14 £6.99" at bounding box center [597, 148] width 244 height 8
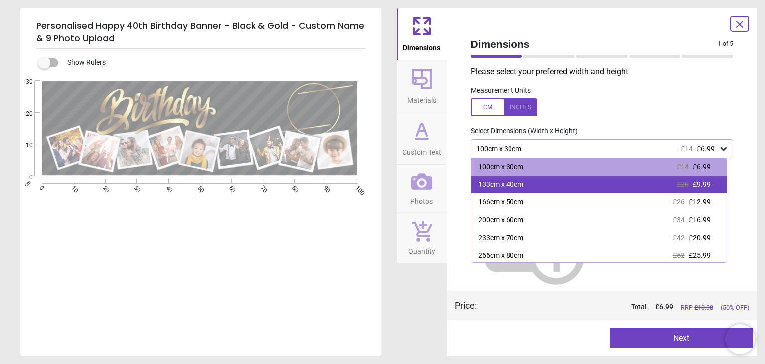
click at [538, 178] on div "133cm x 40cm £20 £9.99" at bounding box center [599, 185] width 256 height 18
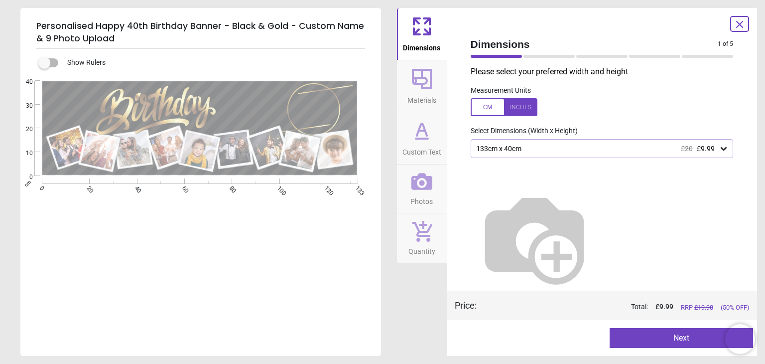
click at [648, 337] on button "Next" at bounding box center [681, 338] width 143 height 20
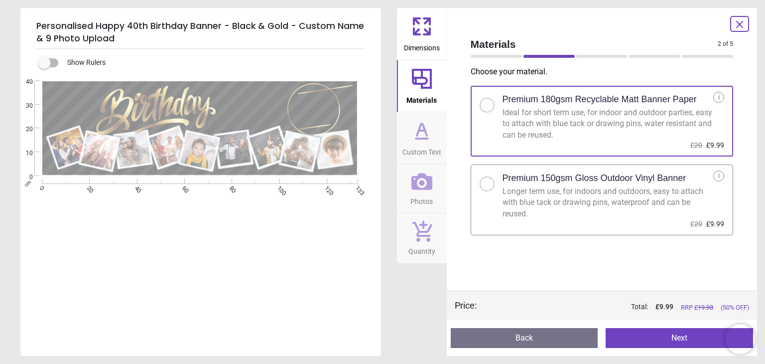
click at [659, 329] on button "Next" at bounding box center [679, 338] width 147 height 20
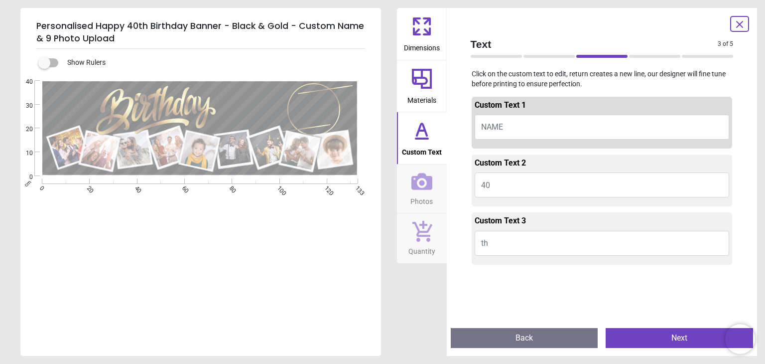
click at [514, 126] on button "NAME" at bounding box center [602, 127] width 255 height 25
type textarea "******"
click at [665, 339] on button "Next" at bounding box center [679, 338] width 147 height 20
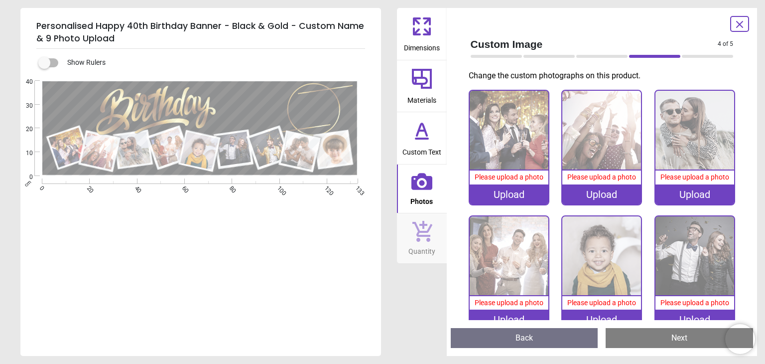
click at [517, 138] on img at bounding box center [509, 130] width 79 height 79
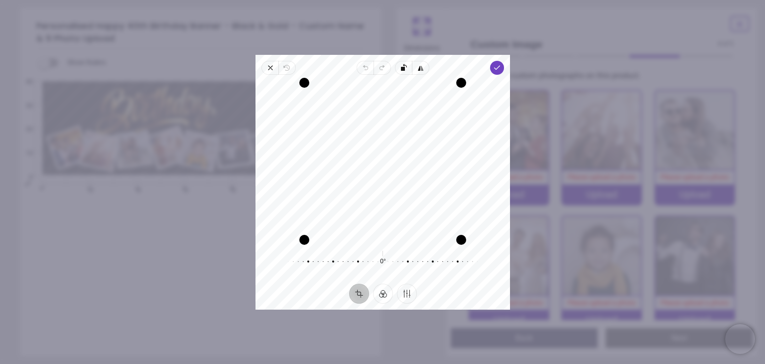
drag, startPoint x: 380, startPoint y: 185, endPoint x: 381, endPoint y: 207, distance: 21.9
click at [381, 207] on div "Recenter" at bounding box center [383, 161] width 239 height 157
click at [498, 64] on icon "button" at bounding box center [497, 68] width 8 height 8
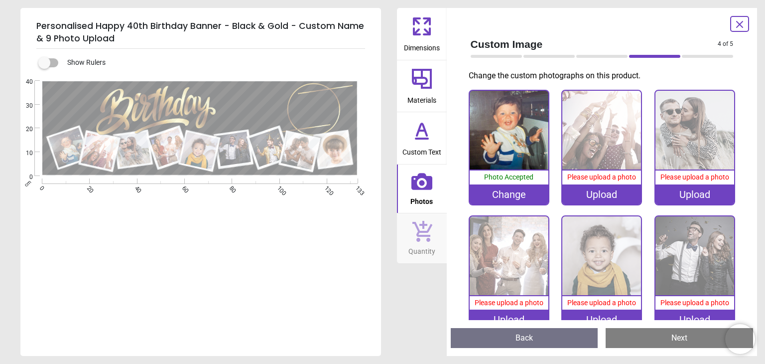
click at [598, 193] on div "Upload" at bounding box center [601, 194] width 79 height 20
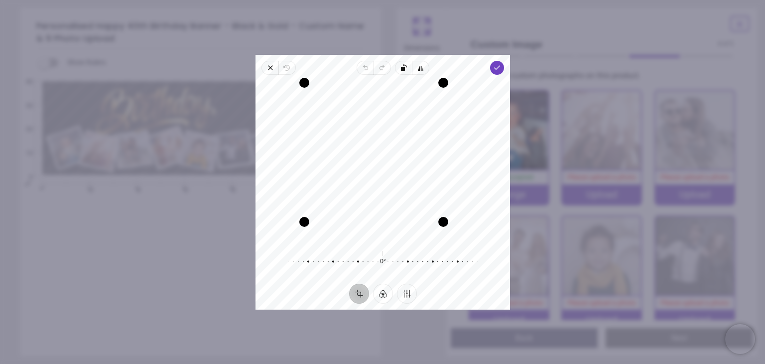
drag, startPoint x: 462, startPoint y: 238, endPoint x: 435, endPoint y: 227, distance: 29.5
click at [435, 227] on div "Recenter" at bounding box center [383, 161] width 239 height 157
drag, startPoint x: 305, startPoint y: 222, endPoint x: 345, endPoint y: 220, distance: 40.4
click at [345, 220] on div "Recenter" at bounding box center [383, 161] width 239 height 157
drag, startPoint x: 444, startPoint y: 82, endPoint x: 432, endPoint y: 94, distance: 16.2
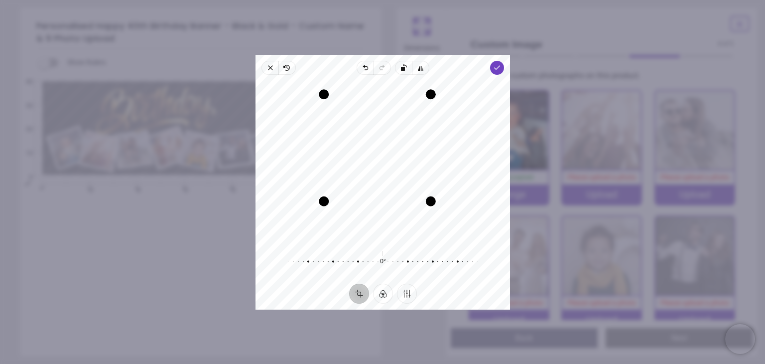
click at [432, 94] on div "Drag corner tr" at bounding box center [430, 94] width 10 height 10
click at [498, 67] on polyline "button" at bounding box center [496, 67] width 5 height 3
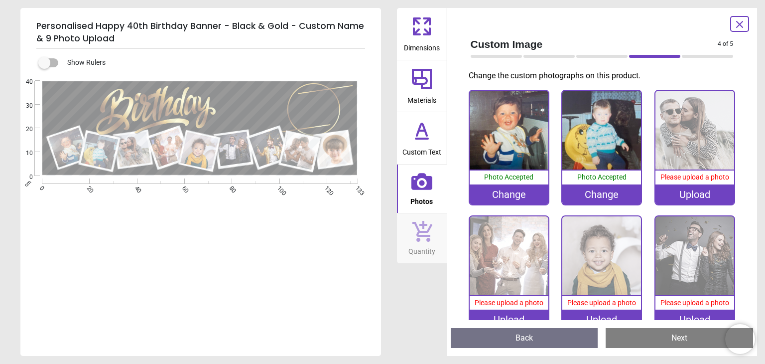
click at [682, 148] on img at bounding box center [695, 130] width 79 height 79
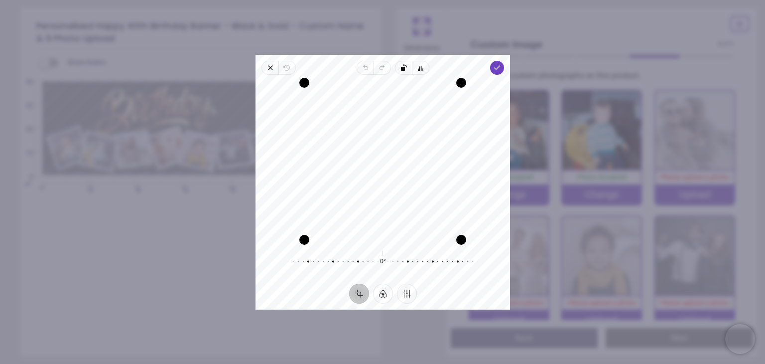
drag, startPoint x: 373, startPoint y: 192, endPoint x: 377, endPoint y: 212, distance: 20.2
click at [377, 212] on div "Recenter" at bounding box center [383, 161] width 239 height 157
click at [491, 66] on span "Done" at bounding box center [497, 68] width 14 height 14
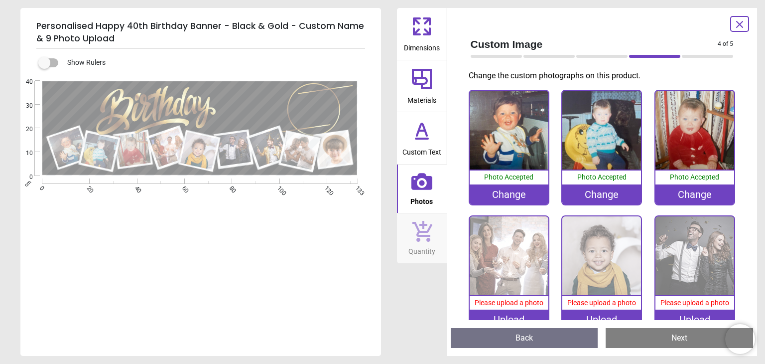
click at [506, 259] on img at bounding box center [509, 255] width 79 height 79
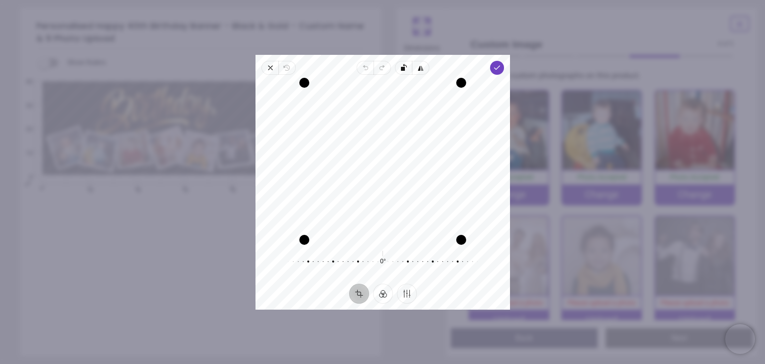
drag, startPoint x: 385, startPoint y: 185, endPoint x: 383, endPoint y: 207, distance: 22.5
click at [383, 207] on div "Recenter" at bounding box center [383, 161] width 239 height 157
drag, startPoint x: 312, startPoint y: 238, endPoint x: 335, endPoint y: 232, distance: 23.6
click at [335, 232] on div "Recenter" at bounding box center [383, 161] width 239 height 157
drag, startPoint x: 464, startPoint y: 81, endPoint x: 436, endPoint y: 88, distance: 28.8
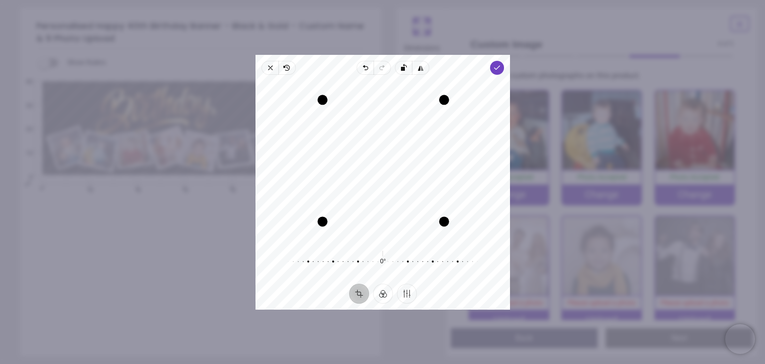
click at [436, 88] on div "Recenter" at bounding box center [383, 161] width 239 height 157
drag, startPoint x: 375, startPoint y: 131, endPoint x: 371, endPoint y: 142, distance: 12.1
click at [371, 142] on div "Recenter" at bounding box center [383, 161] width 239 height 157
click at [496, 65] on icon "button" at bounding box center [497, 68] width 8 height 8
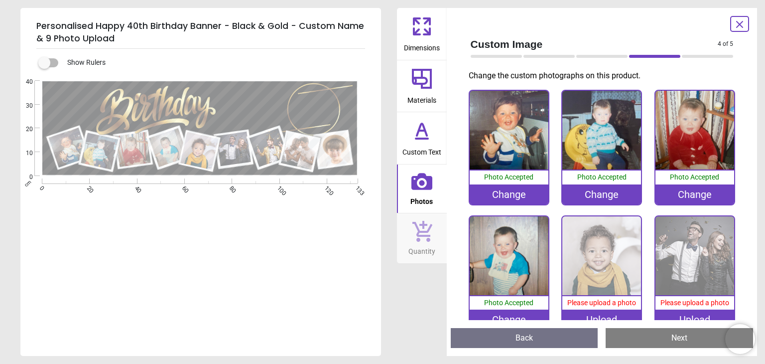
click at [603, 256] on img at bounding box center [601, 255] width 79 height 79
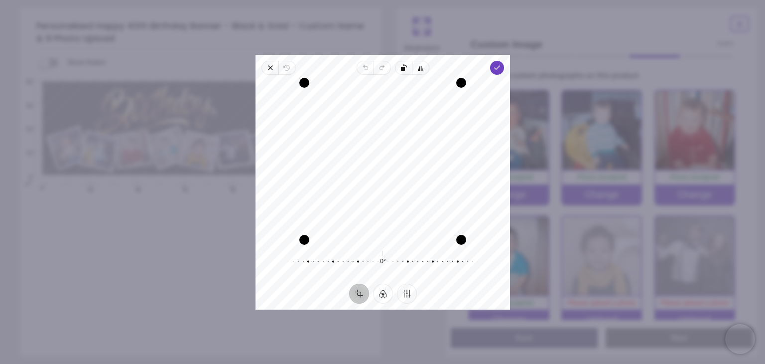
drag, startPoint x: 381, startPoint y: 205, endPoint x: 382, endPoint y: 191, distance: 13.5
click at [382, 191] on div "Recenter" at bounding box center [383, 161] width 239 height 157
click at [494, 67] on icon "button" at bounding box center [497, 68] width 8 height 8
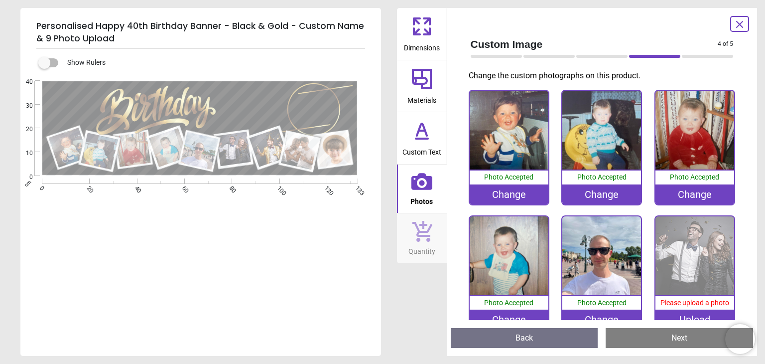
click at [689, 258] on img at bounding box center [695, 255] width 79 height 79
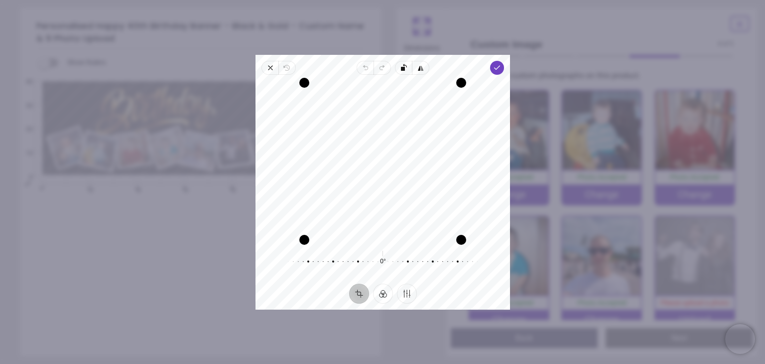
drag, startPoint x: 367, startPoint y: 161, endPoint x: 371, endPoint y: 190, distance: 29.7
click at [371, 190] on div "Recenter" at bounding box center [383, 161] width 239 height 157
drag, startPoint x: 456, startPoint y: 85, endPoint x: 445, endPoint y: 91, distance: 12.9
click at [447, 91] on div "Drag corner tr" at bounding box center [452, 91] width 10 height 10
drag, startPoint x: 375, startPoint y: 110, endPoint x: 383, endPoint y: 134, distance: 25.5
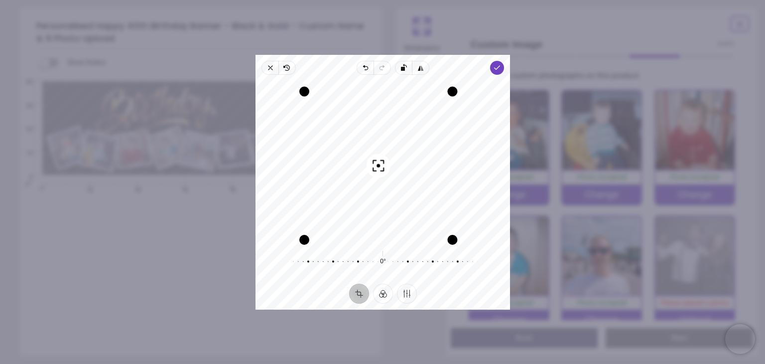
click at [383, 134] on div "Recenter" at bounding box center [383, 161] width 239 height 157
drag, startPoint x: 394, startPoint y: 137, endPoint x: 400, endPoint y: 166, distance: 30.0
click at [400, 166] on div "Recenter" at bounding box center [383, 161] width 239 height 157
click at [494, 67] on icon "button" at bounding box center [497, 68] width 8 height 8
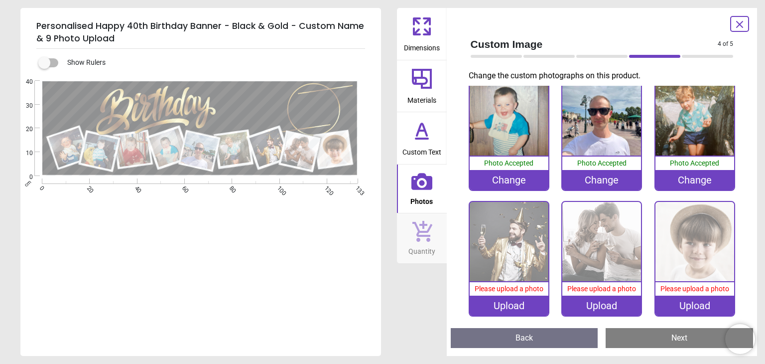
scroll to position [141, 0]
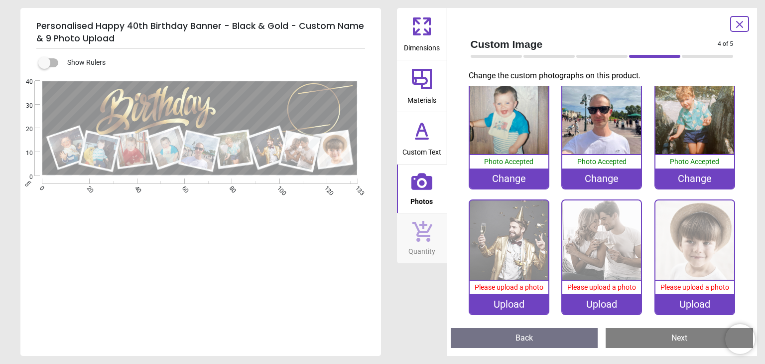
click at [500, 228] on img at bounding box center [509, 239] width 79 height 79
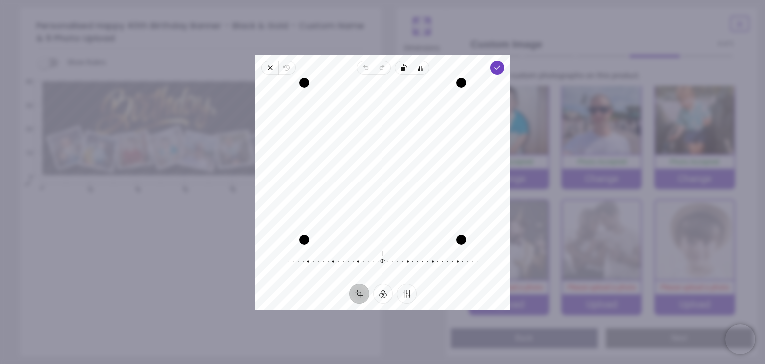
drag, startPoint x: 398, startPoint y: 176, endPoint x: 384, endPoint y: 212, distance: 39.0
click at [384, 212] on div "Recenter" at bounding box center [383, 161] width 239 height 157
click at [495, 69] on polyline "button" at bounding box center [496, 67] width 5 height 3
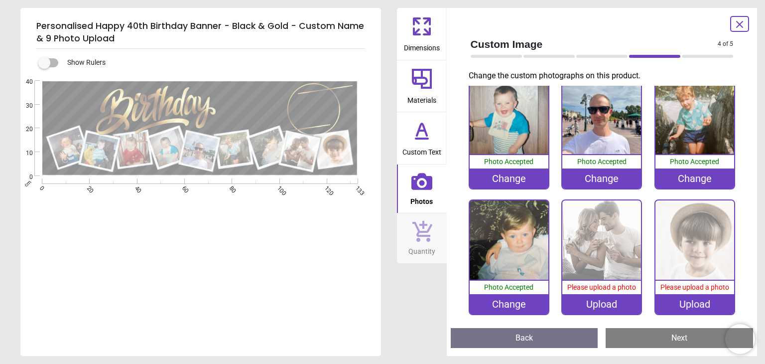
click at [586, 232] on img at bounding box center [601, 239] width 79 height 79
click at [606, 245] on img at bounding box center [601, 239] width 79 height 79
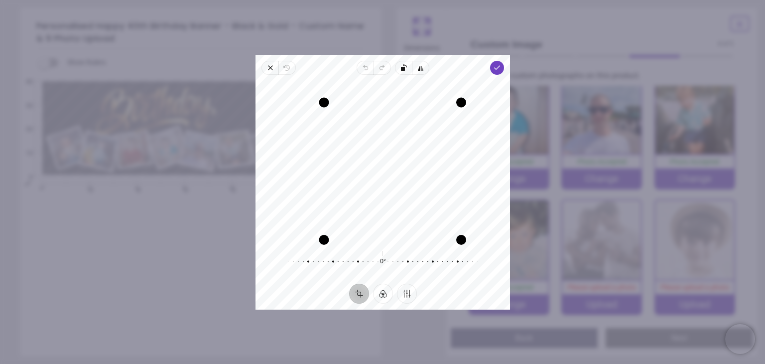
drag, startPoint x: 303, startPoint y: 82, endPoint x: 327, endPoint y: 98, distance: 28.7
click at [327, 98] on div "Drag corner tl" at bounding box center [324, 102] width 10 height 10
drag, startPoint x: 462, startPoint y: 238, endPoint x: 457, endPoint y: 230, distance: 10.1
click at [457, 230] on div "Drag corner br" at bounding box center [454, 233] width 10 height 10
drag, startPoint x: 325, startPoint y: 232, endPoint x: 346, endPoint y: 224, distance: 23.0
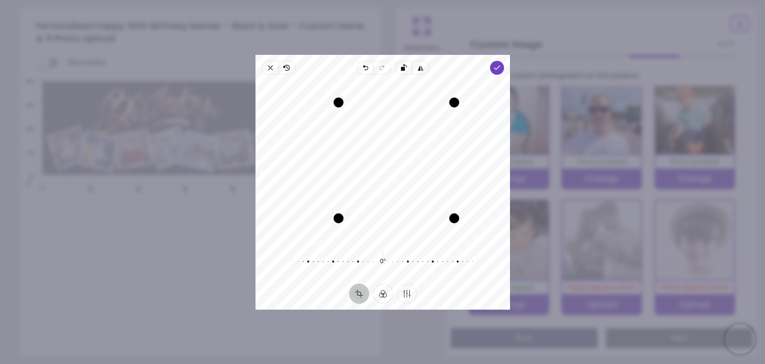
click at [346, 224] on div "Recenter" at bounding box center [383, 161] width 239 height 157
click at [496, 66] on icon "button" at bounding box center [497, 68] width 8 height 8
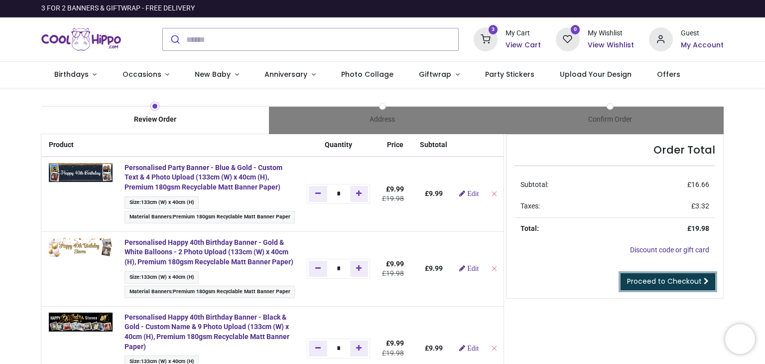
click at [660, 280] on span "Proceed to Checkout" at bounding box center [664, 281] width 75 height 10
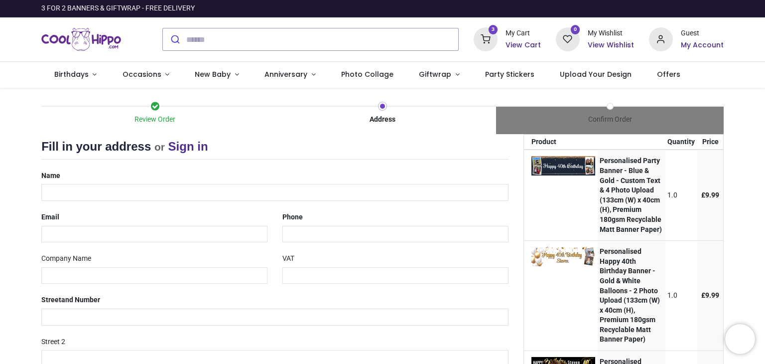
select select "***"
click at [105, 188] on input "text" at bounding box center [274, 192] width 467 height 17
type input "**********"
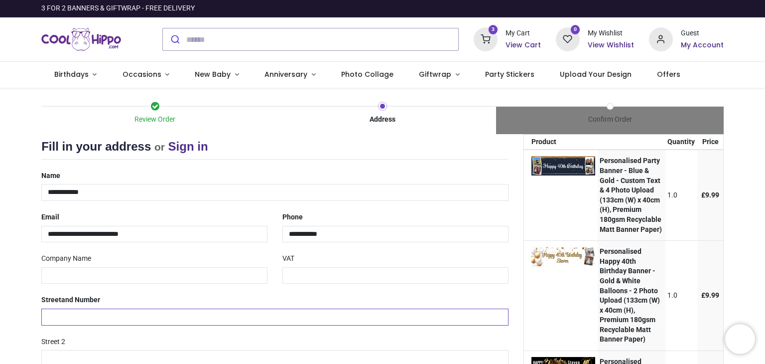
type input "**"
type input "**********"
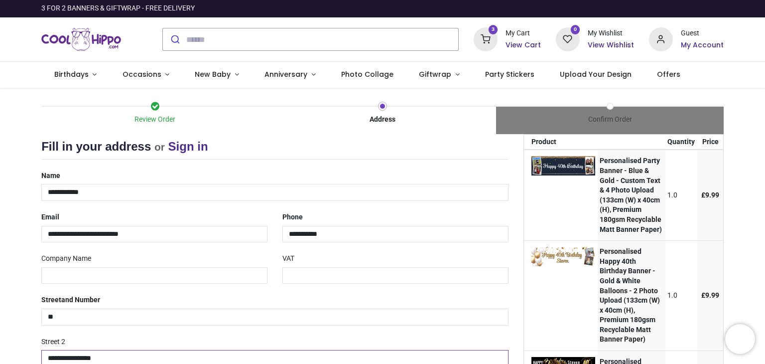
type input "******"
type input "********"
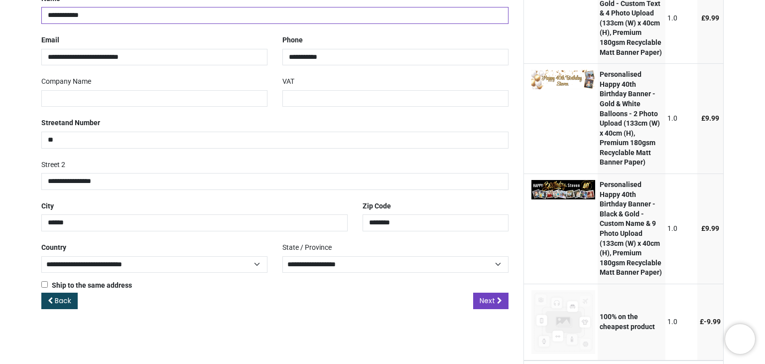
scroll to position [199, 0]
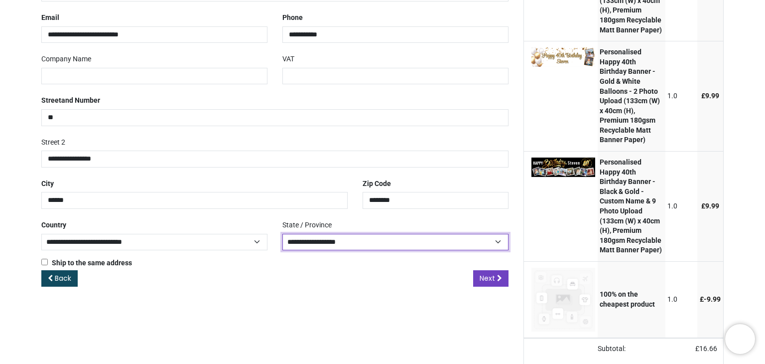
click at [352, 246] on select "**********" at bounding box center [395, 242] width 226 height 16
click at [225, 361] on div "**********" at bounding box center [275, 169] width 482 height 469
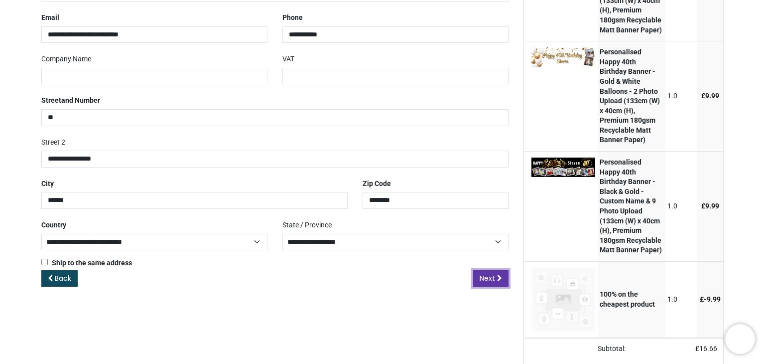
click at [486, 278] on span "Next" at bounding box center [487, 278] width 15 height 10
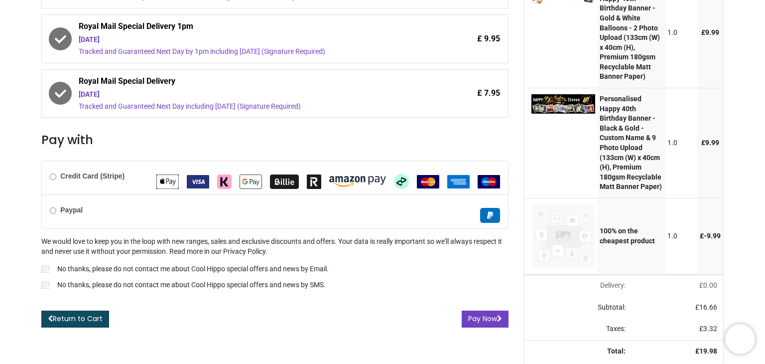
scroll to position [299, 0]
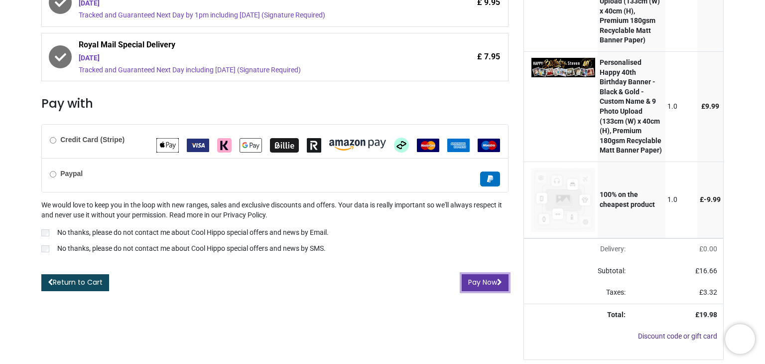
click at [472, 282] on button "Pay Now" at bounding box center [485, 282] width 47 height 17
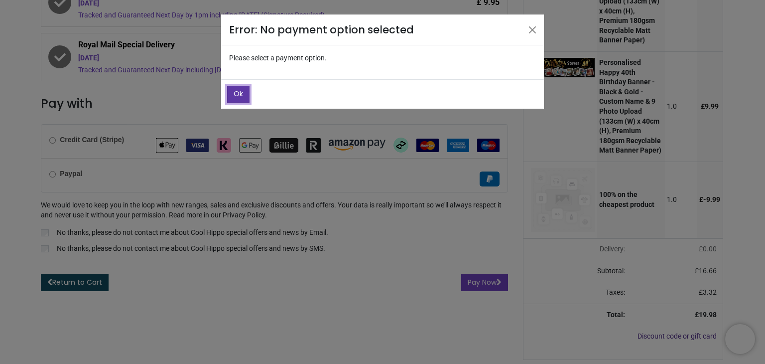
click at [229, 92] on button "Ok" at bounding box center [238, 94] width 22 height 17
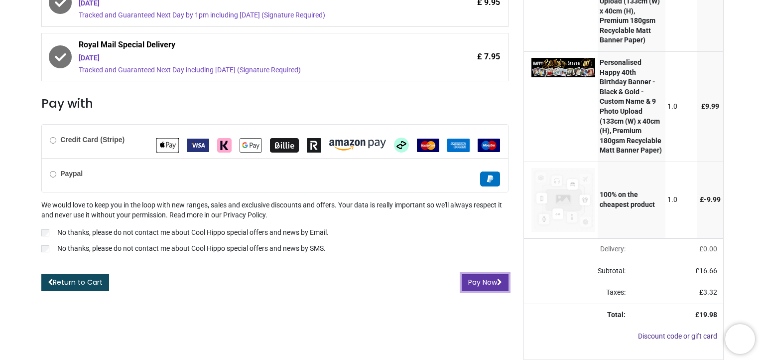
click at [474, 279] on button "Pay Now" at bounding box center [485, 282] width 47 height 17
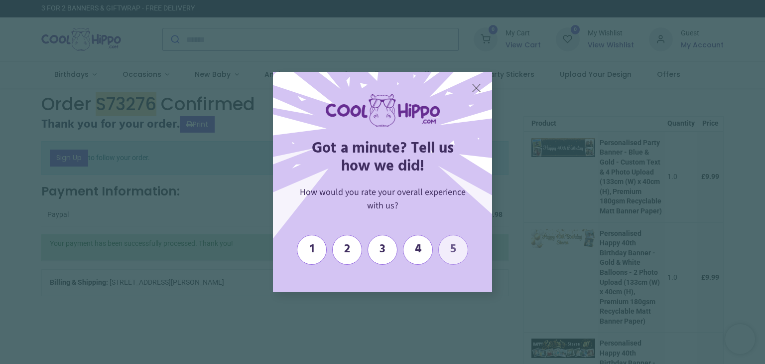
click at [452, 252] on span "5" at bounding box center [453, 249] width 19 height 14
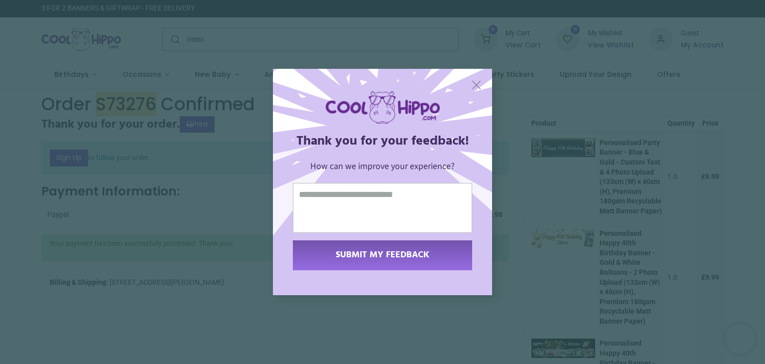
click at [474, 82] on span "X" at bounding box center [476, 84] width 10 height 15
